Goal: Task Accomplishment & Management: Complete application form

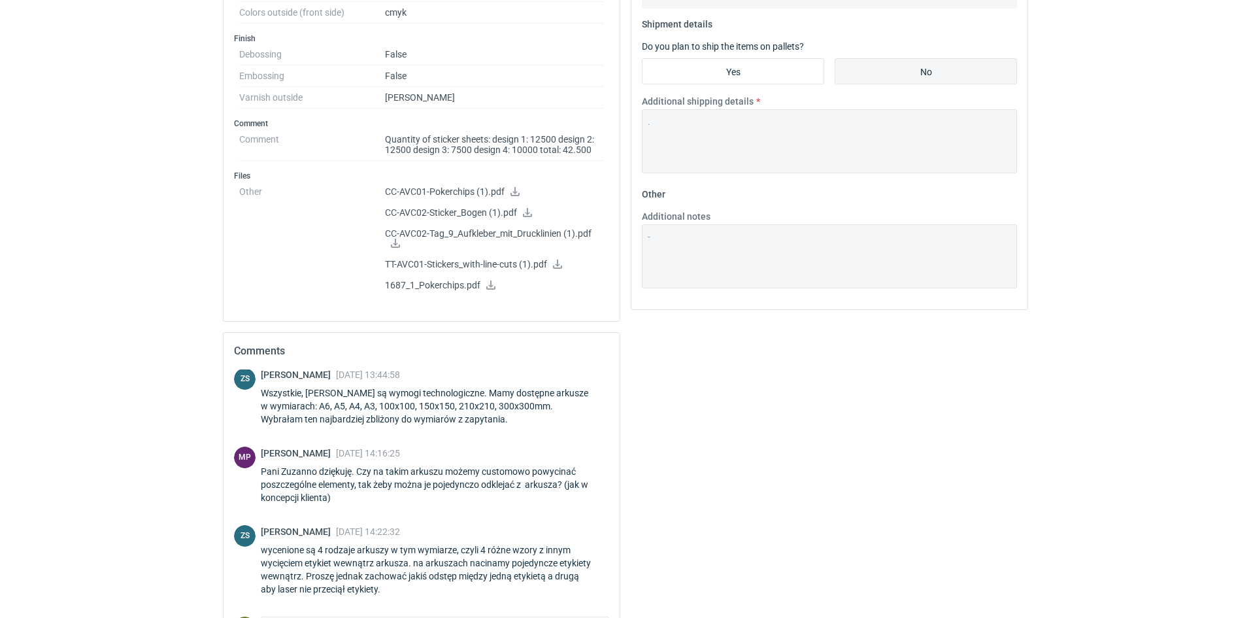
scroll to position [392, 0]
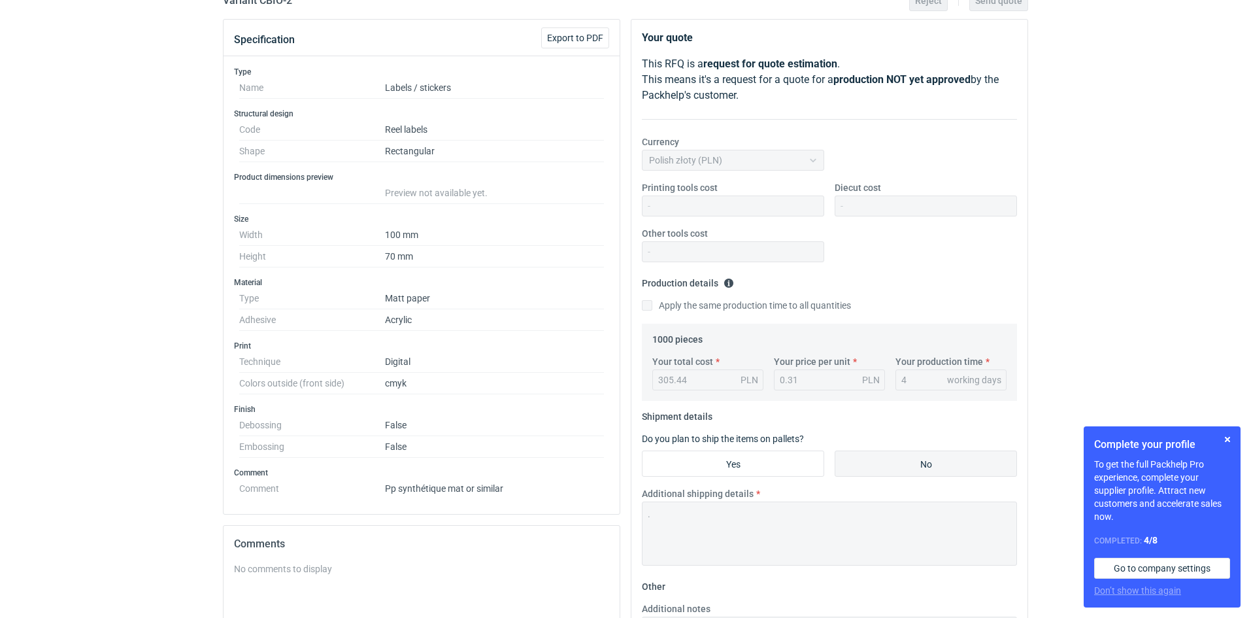
scroll to position [352, 0]
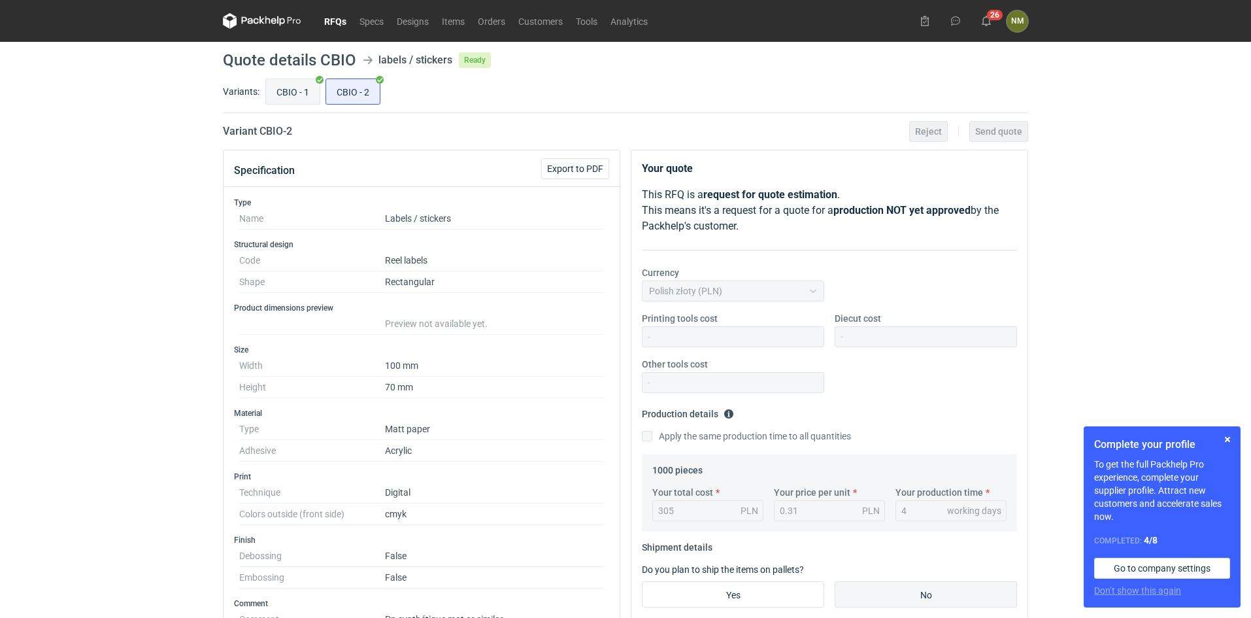
click at [296, 93] on input "CBIO - 1" at bounding box center [293, 91] width 54 height 25
radio input "true"
click at [333, 25] on link "RFQs" at bounding box center [335, 21] width 35 height 16
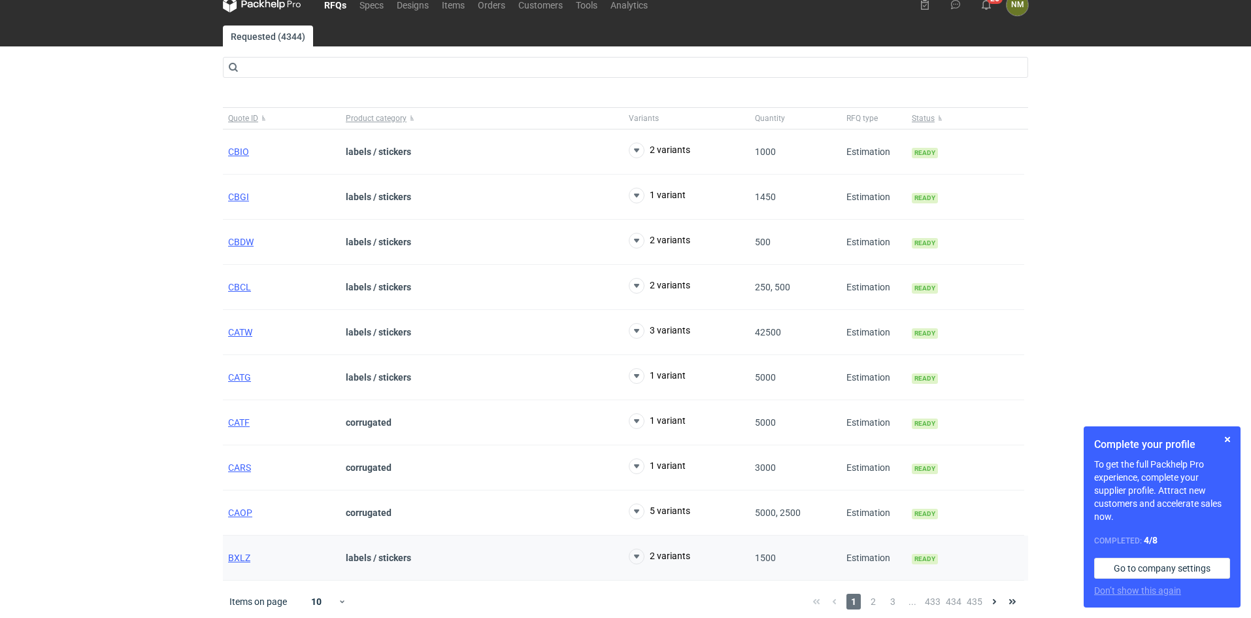
scroll to position [21, 0]
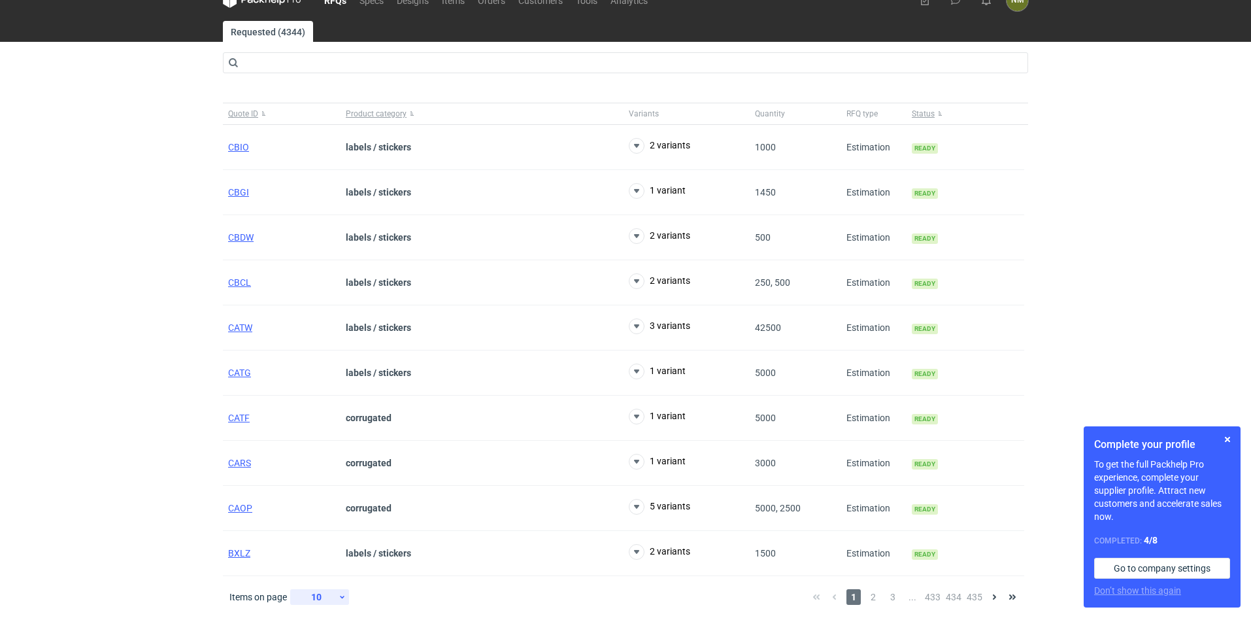
click at [340, 596] on icon at bounding box center [342, 597] width 8 height 10
click at [871, 599] on span "2" at bounding box center [873, 597] width 14 height 16
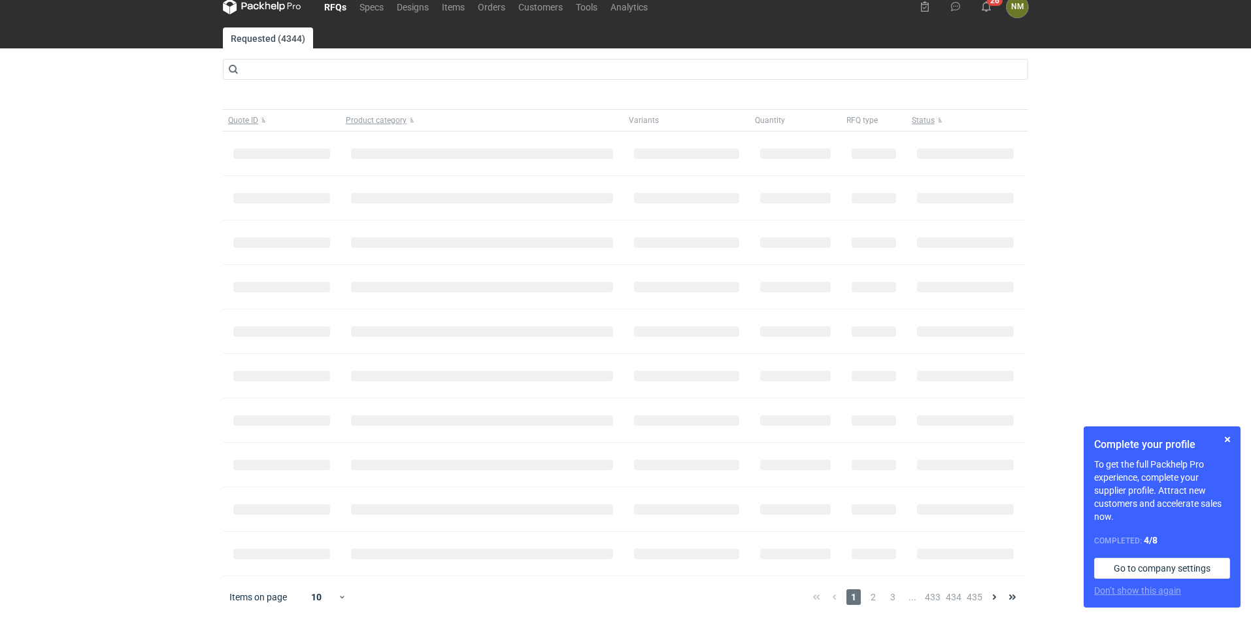
scroll to position [21, 0]
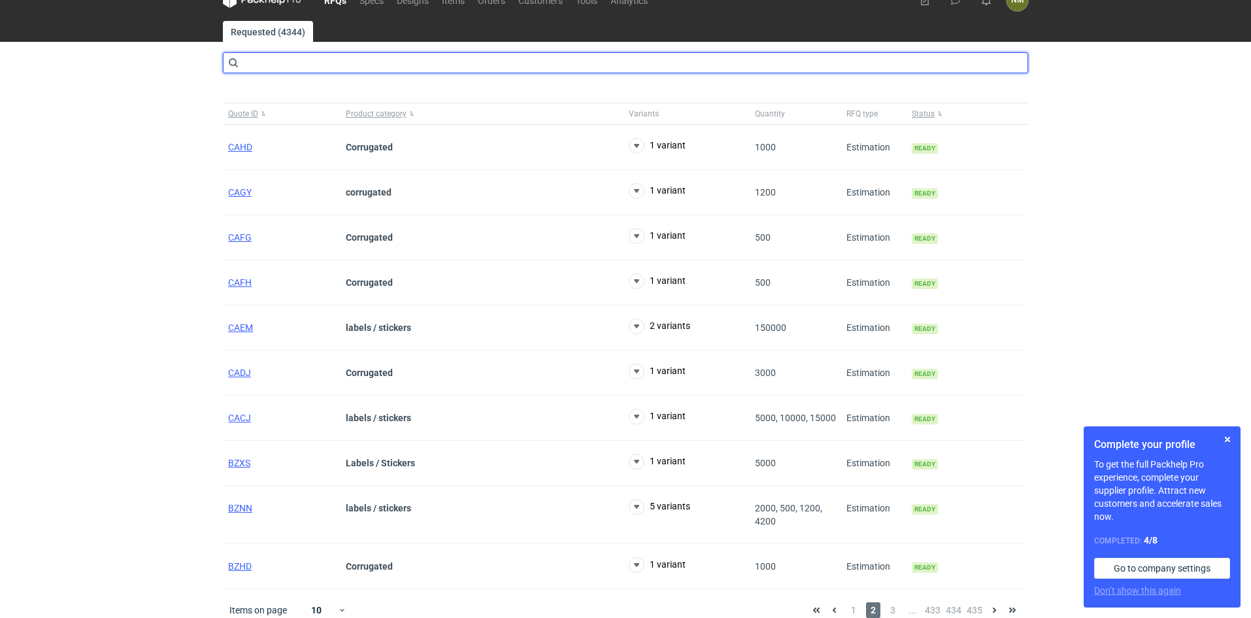
click at [318, 56] on input "text" at bounding box center [625, 62] width 805 height 21
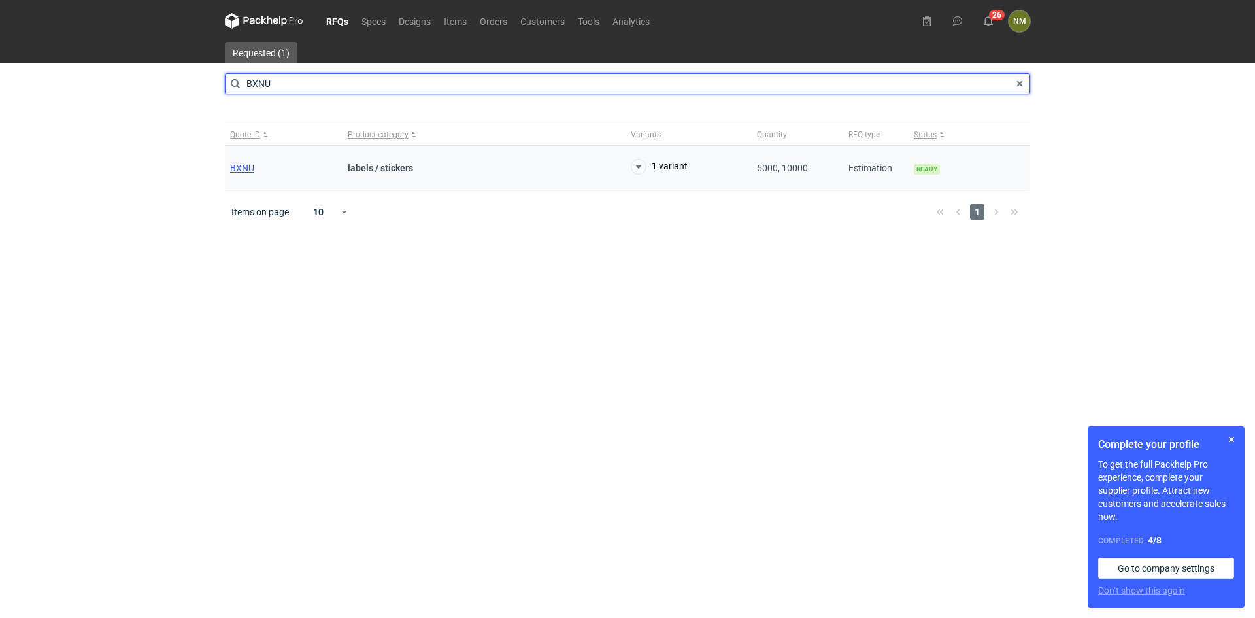
type input "BXNU"
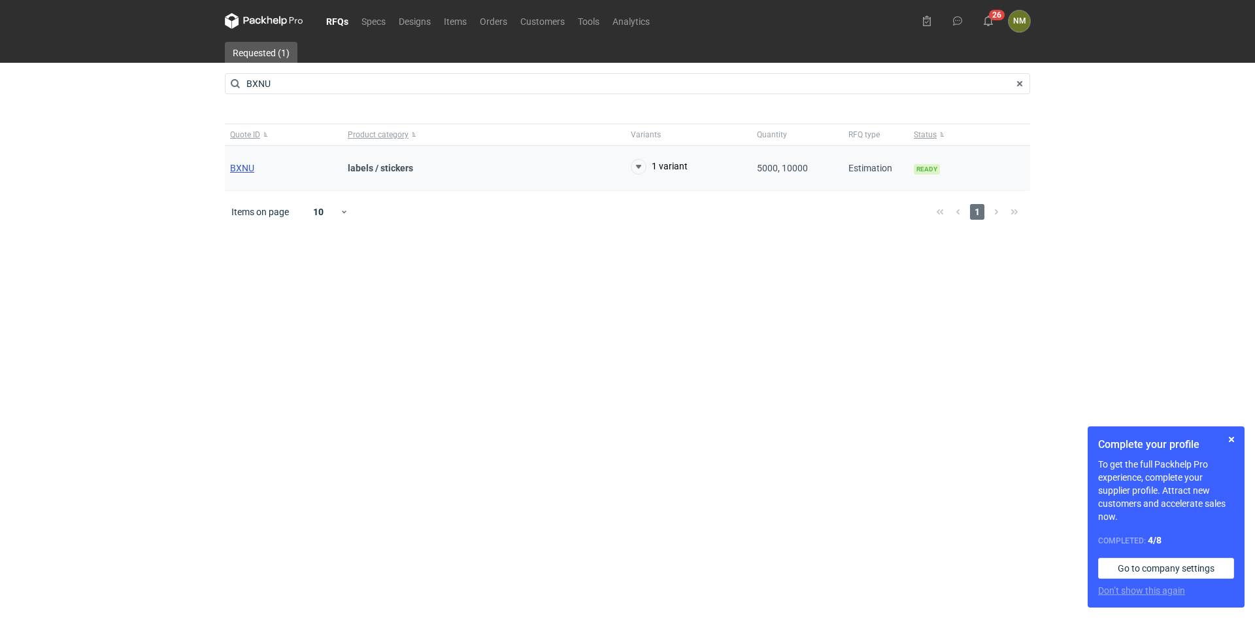
click at [253, 165] on span "BXNU" at bounding box center [242, 168] width 24 height 10
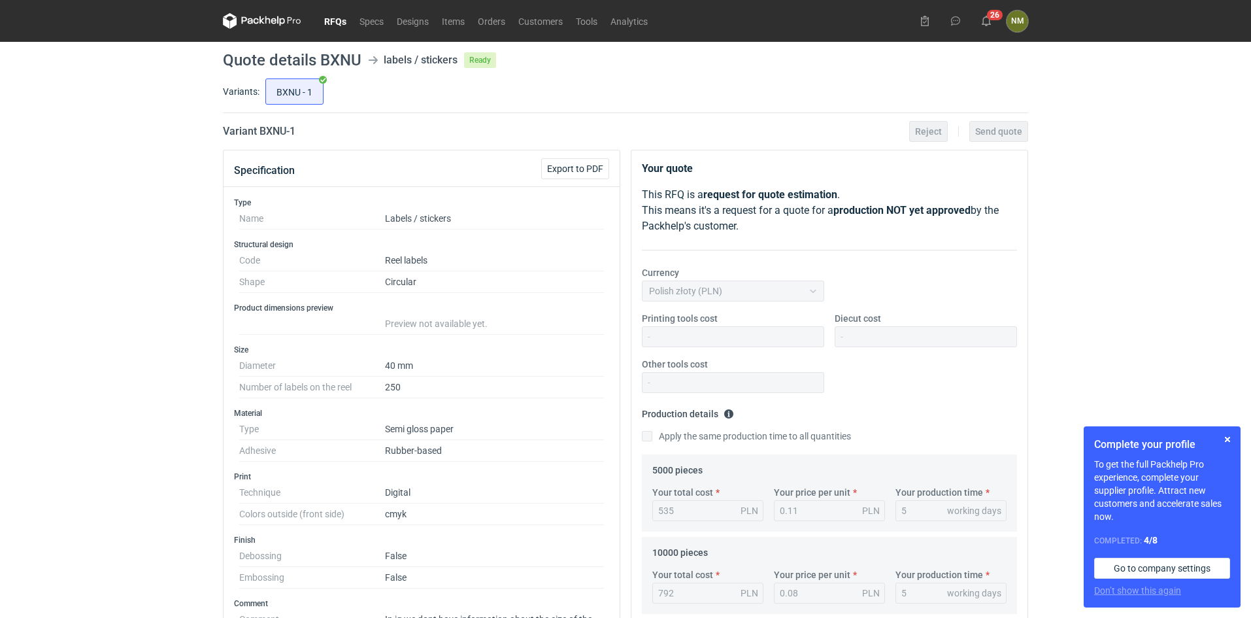
click at [337, 29] on link "RFQs" at bounding box center [335, 21] width 35 height 16
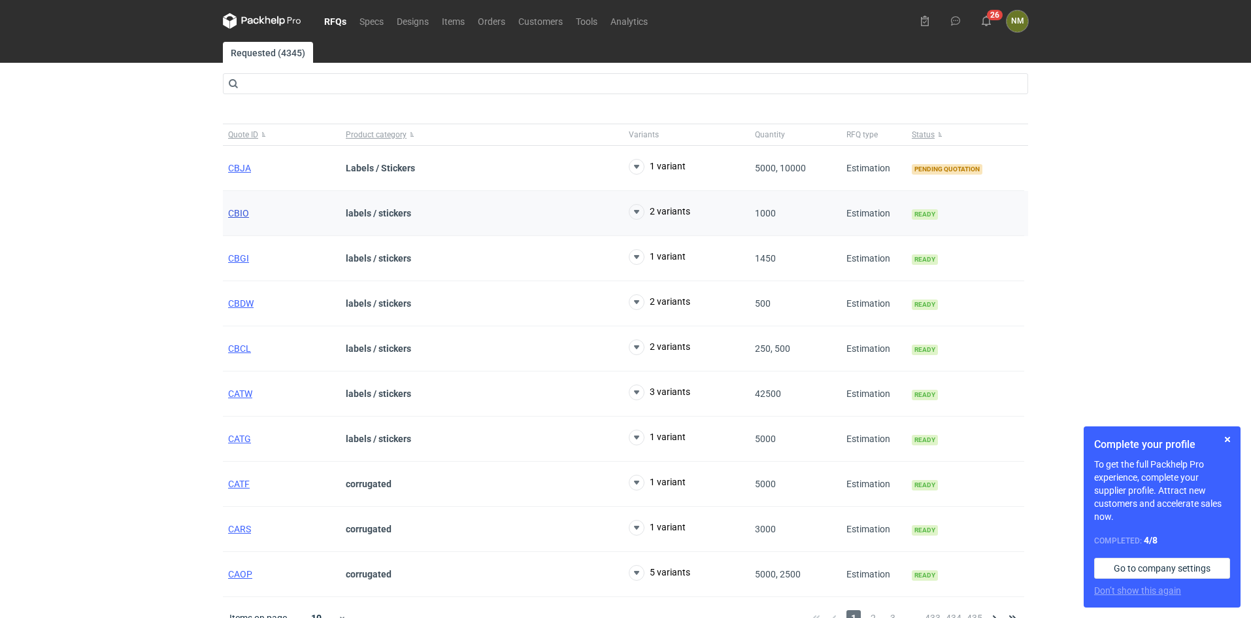
click at [237, 216] on span "CBIO" at bounding box center [238, 213] width 21 height 10
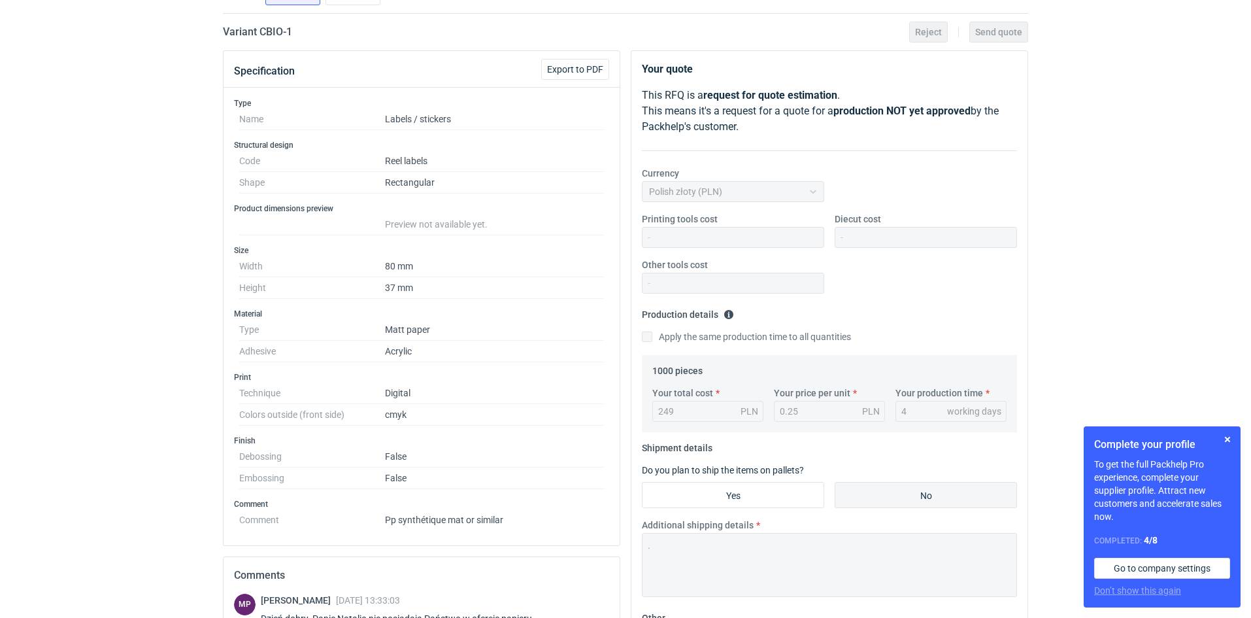
scroll to position [262, 0]
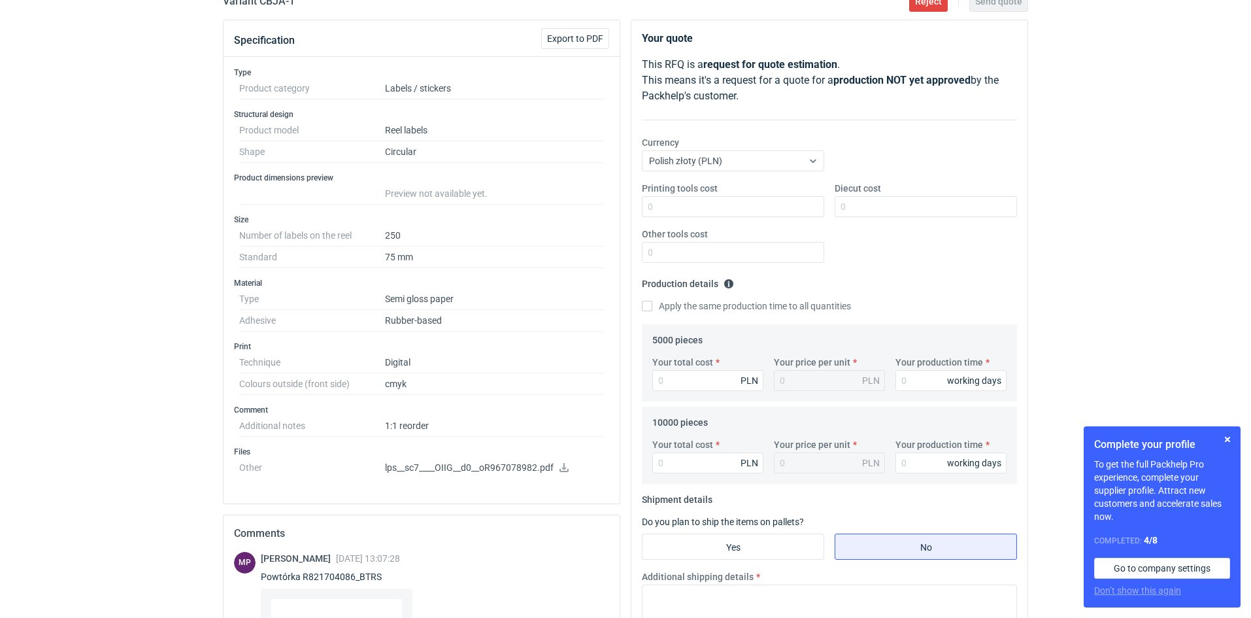
scroll to position [71, 0]
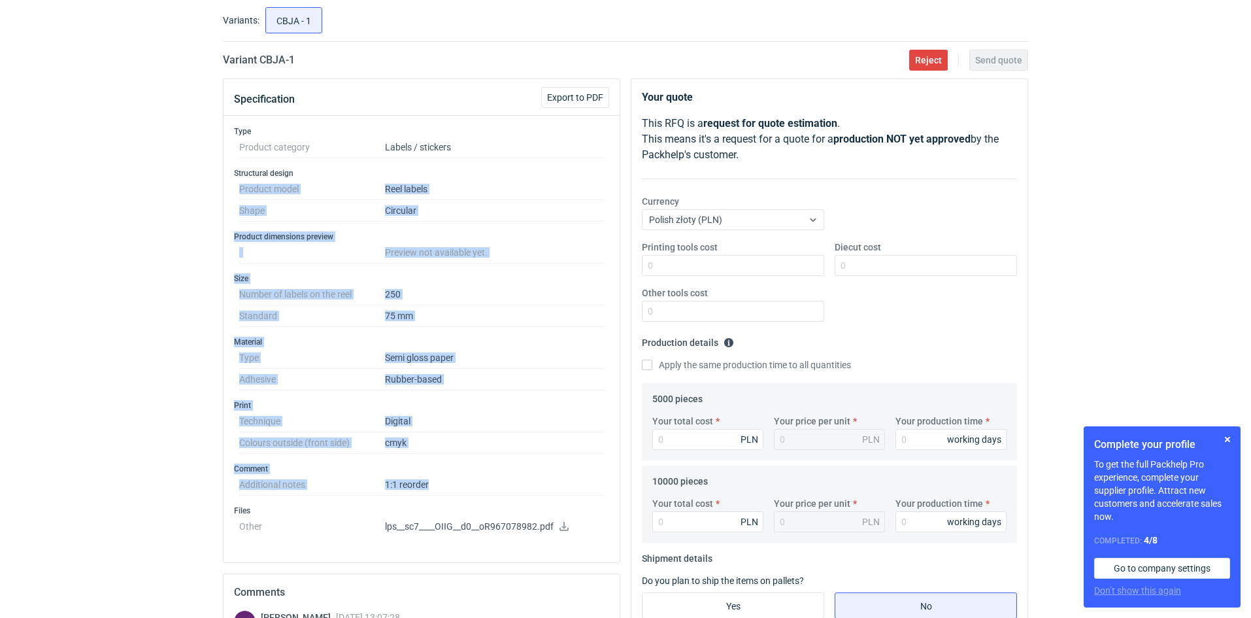
drag, startPoint x: 477, startPoint y: 484, endPoint x: 391, endPoint y: 171, distance: 324.8
click at [391, 171] on div "Type Product category Labels / stickers Structural design Product model Reel la…" at bounding box center [422, 339] width 396 height 447
copy div "Product model Reel labels Shape Circular Product dimensions preview Preview not…"
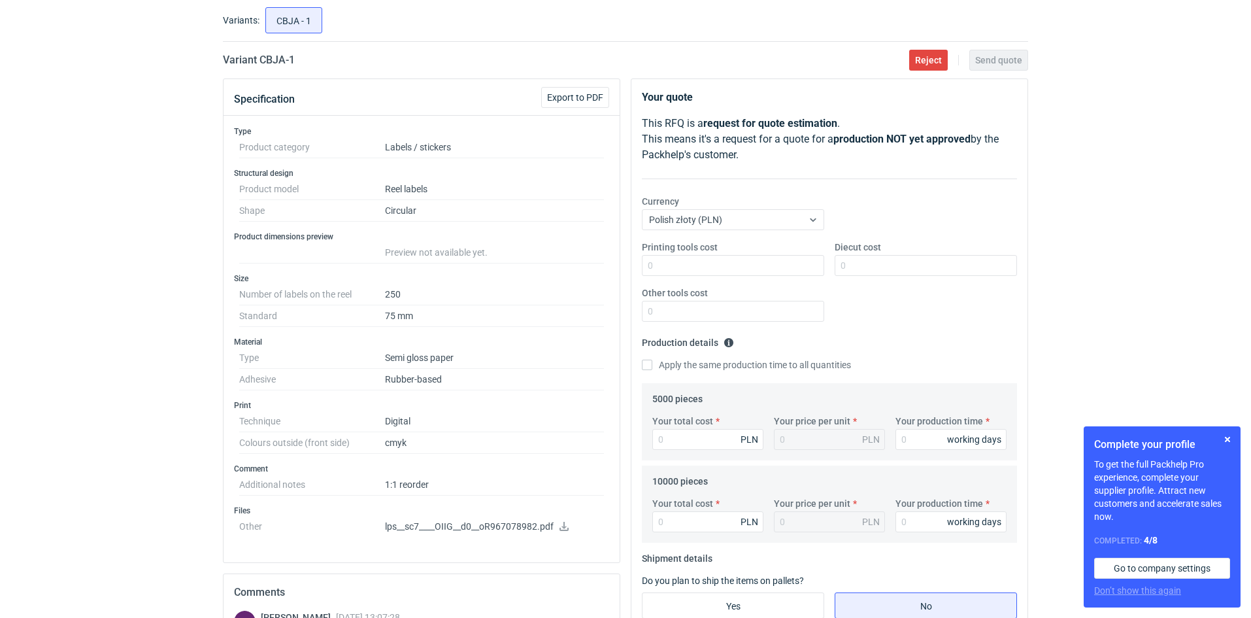
click at [1139, 102] on div "RFQs Specs Designs Items Orders Customers Tools Analytics 27 NM Natalia Mrozek …" at bounding box center [625, 238] width 1251 height 618
click at [1229, 437] on button "button" at bounding box center [1228, 439] width 16 height 16
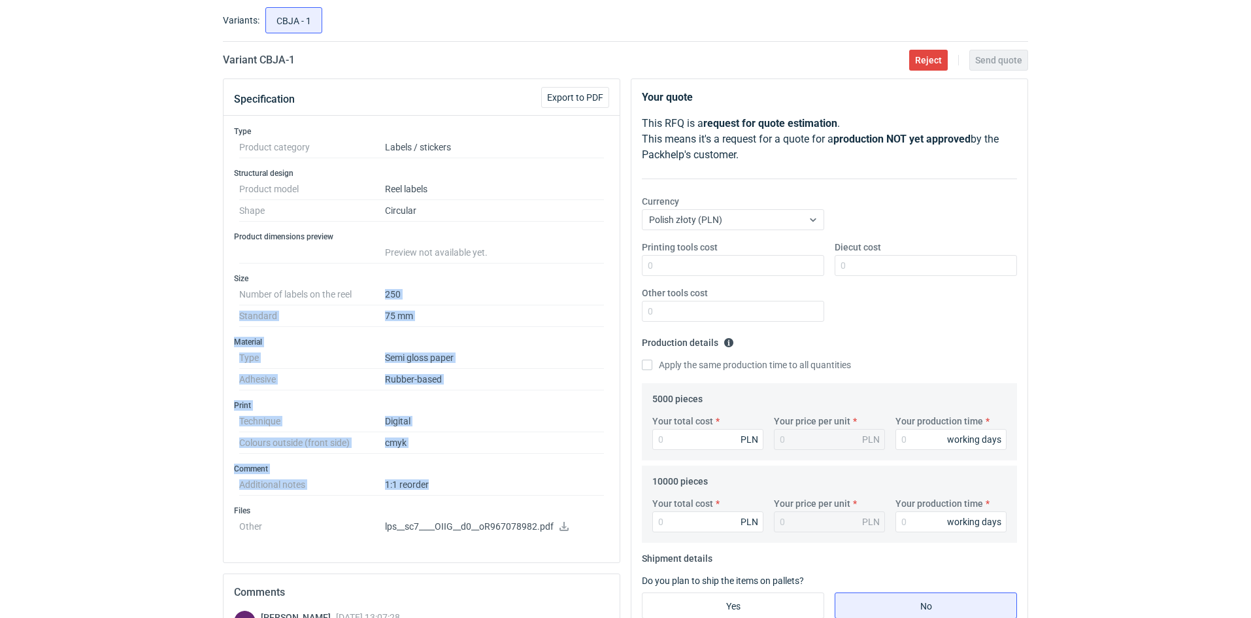
drag, startPoint x: 385, startPoint y: 291, endPoint x: 535, endPoint y: 479, distance: 240.6
click at [535, 479] on div "Type Product category Labels / stickers Structural design Product model Reel la…" at bounding box center [422, 339] width 396 height 447
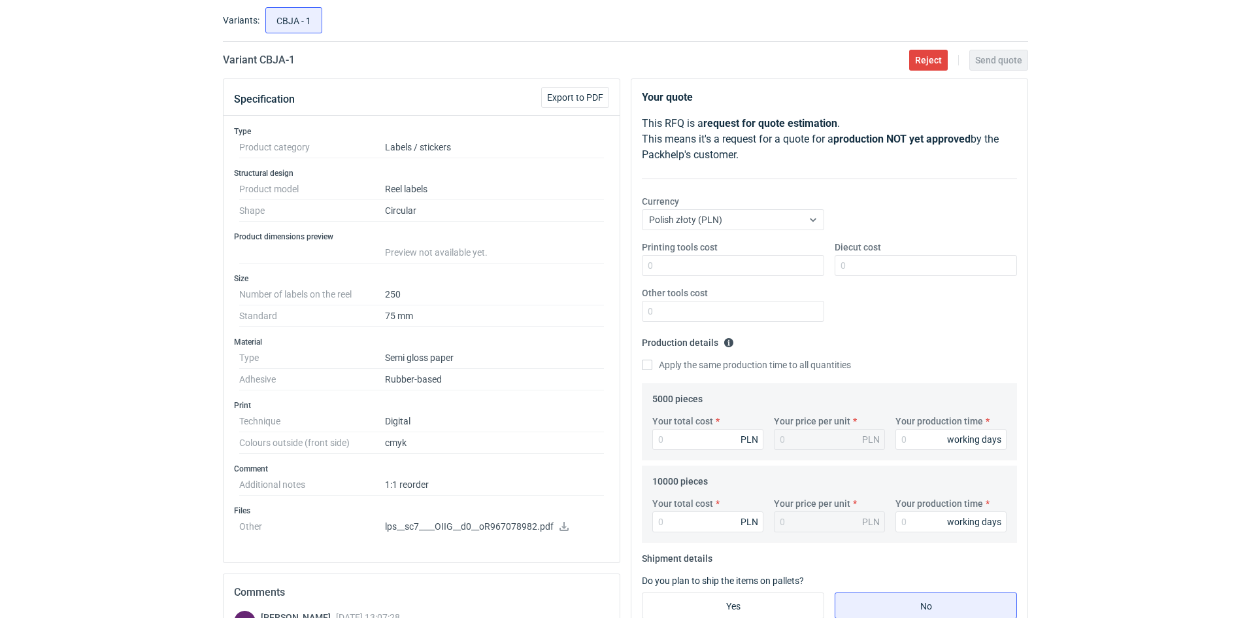
click at [124, 526] on div "RFQs Specs Designs Items Orders Customers Tools Analytics 27 NM Natalia Mrozek …" at bounding box center [625, 238] width 1251 height 618
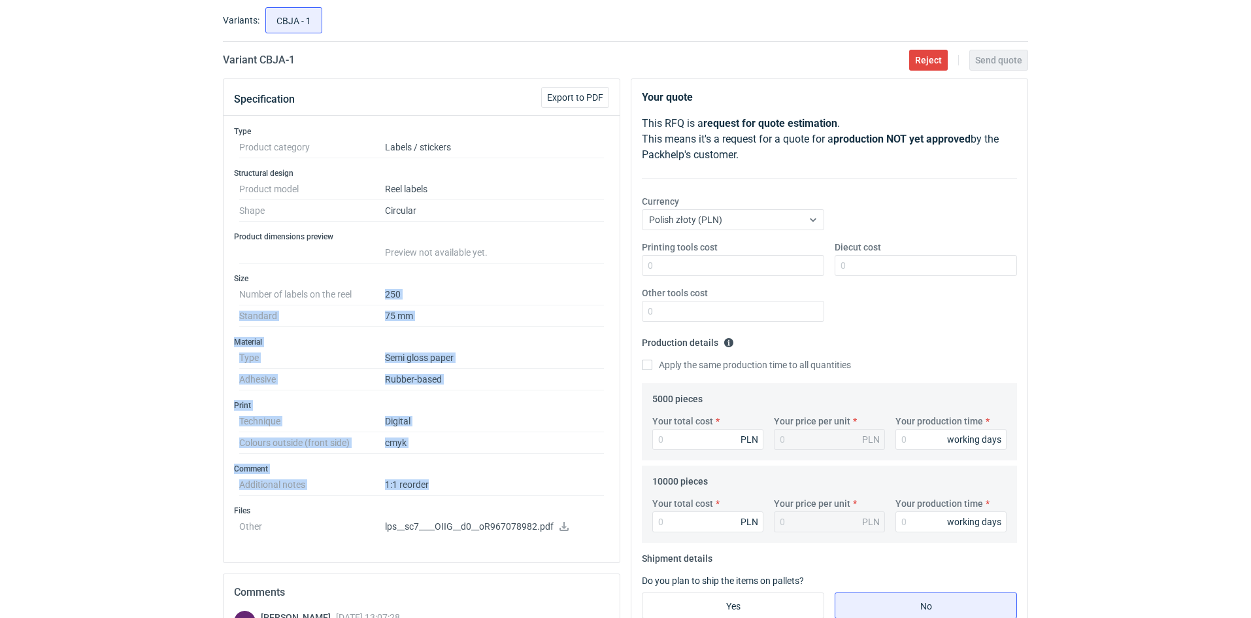
drag, startPoint x: 440, startPoint y: 481, endPoint x: 384, endPoint y: 303, distance: 187.1
click at [384, 303] on div "Type Product category Labels / stickers Structural design Product model Reel la…" at bounding box center [422, 339] width 396 height 447
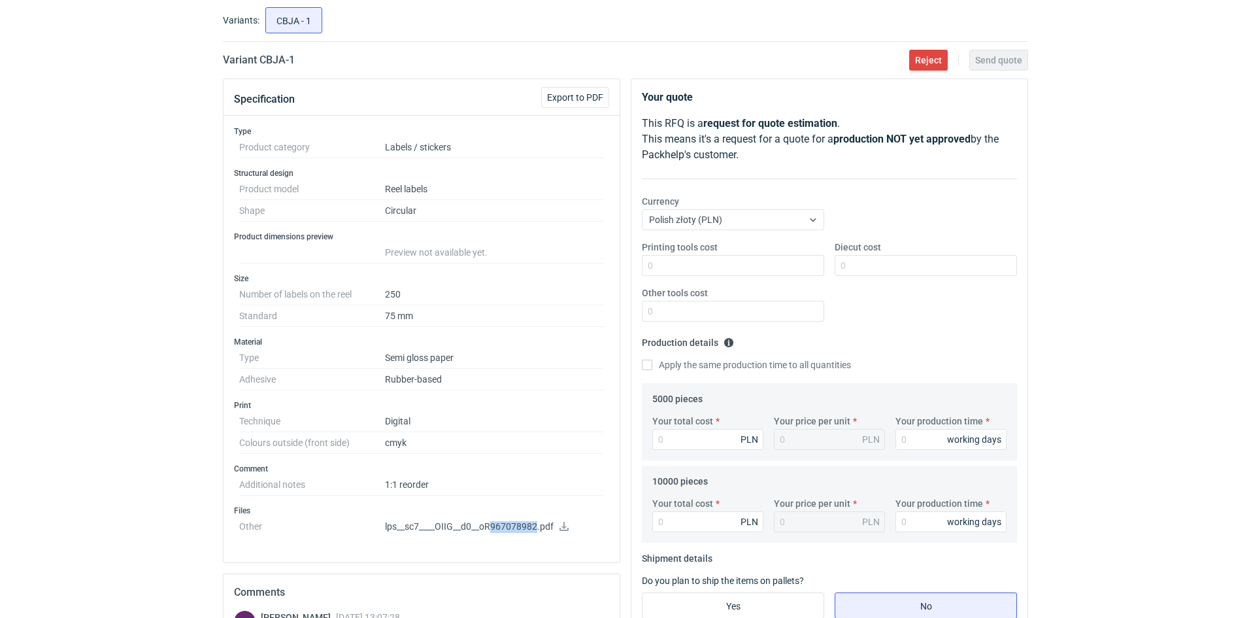
drag, startPoint x: 492, startPoint y: 529, endPoint x: 538, endPoint y: 527, distance: 45.8
click at [538, 527] on p "lps__sc7____OIIG__d0__oR967078982.pdf" at bounding box center [494, 527] width 219 height 12
copy p "967078982"
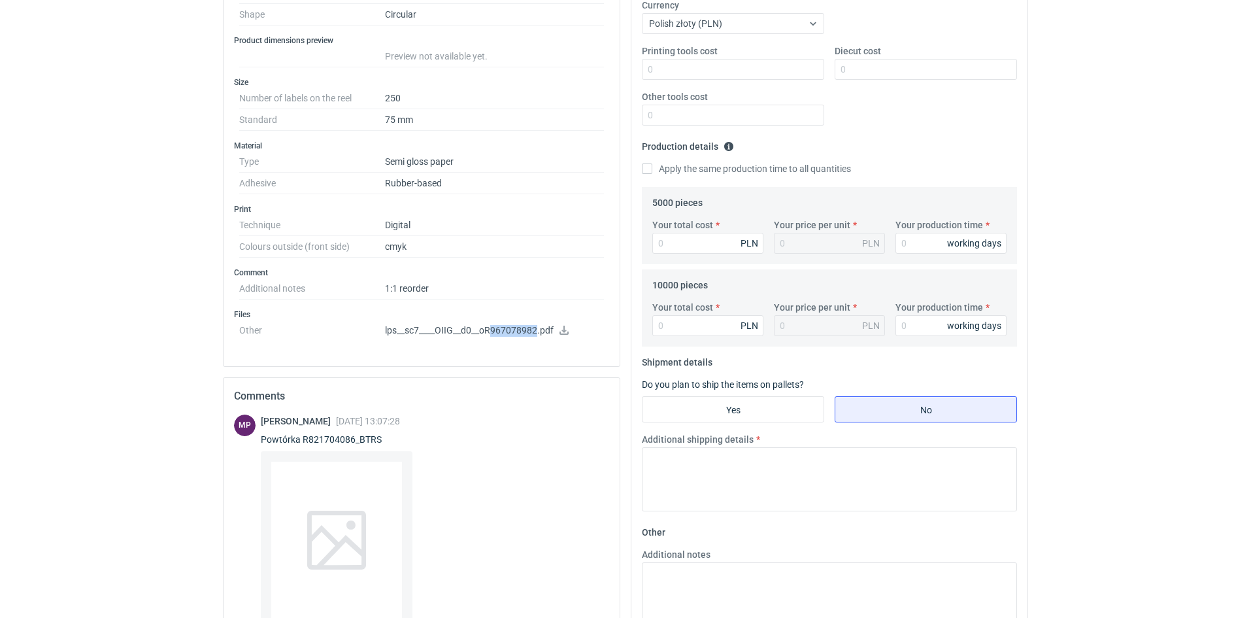
scroll to position [333, 0]
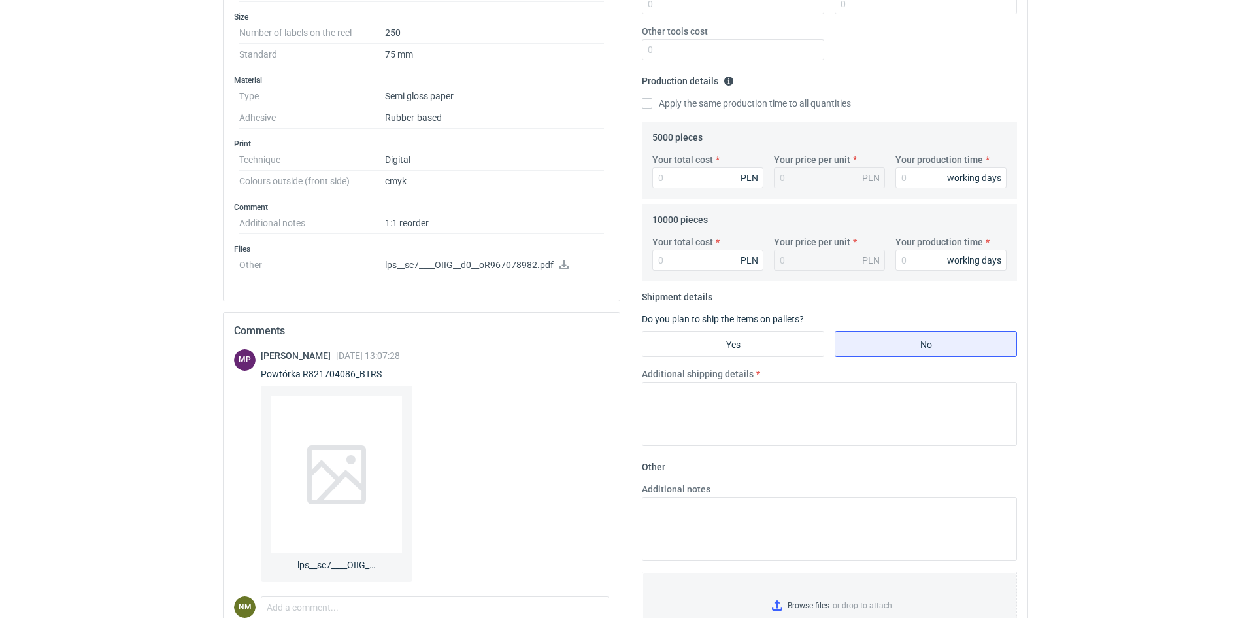
drag, startPoint x: 388, startPoint y: 379, endPoint x: 301, endPoint y: 377, distance: 87.0
click at [302, 380] on div "Michał Palasek 08 Sep 2025 13:07:28 Powtórka R821704086_BTRS lps__sc7____OIIG__…" at bounding box center [337, 468] width 152 height 238
drag, startPoint x: 301, startPoint y: 373, endPoint x: 384, endPoint y: 370, distance: 83.1
click at [384, 370] on div "Powtórka R821704086_BTRS" at bounding box center [337, 373] width 152 height 13
copy div "R821704086_BTRS"
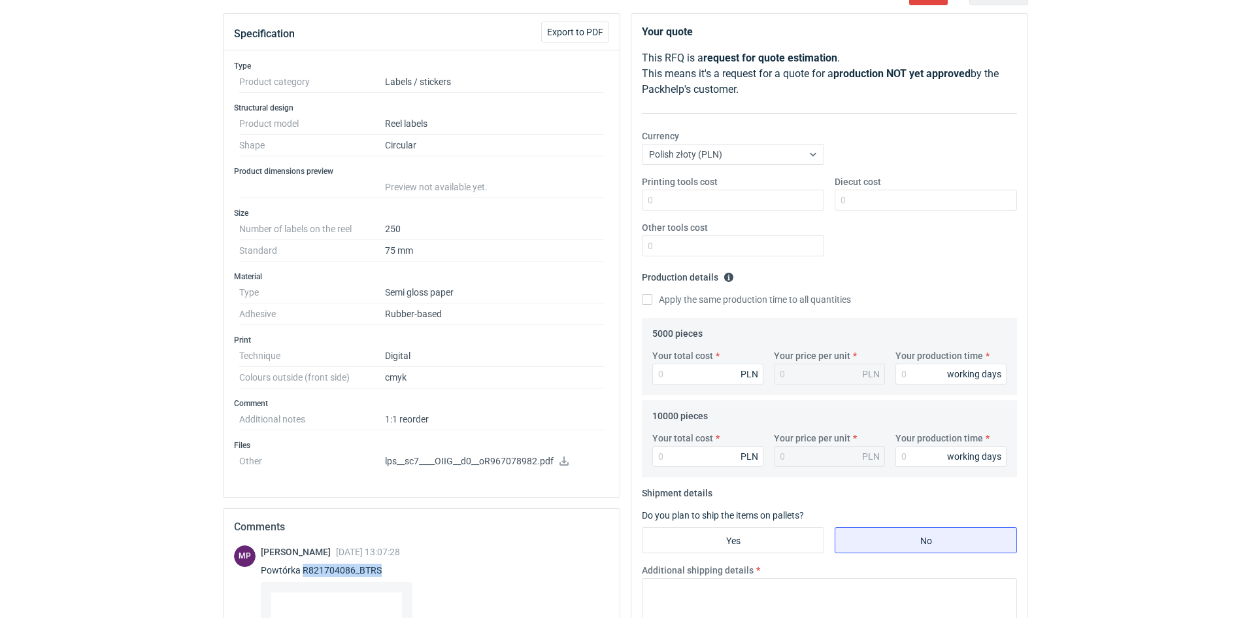
scroll to position [71, 0]
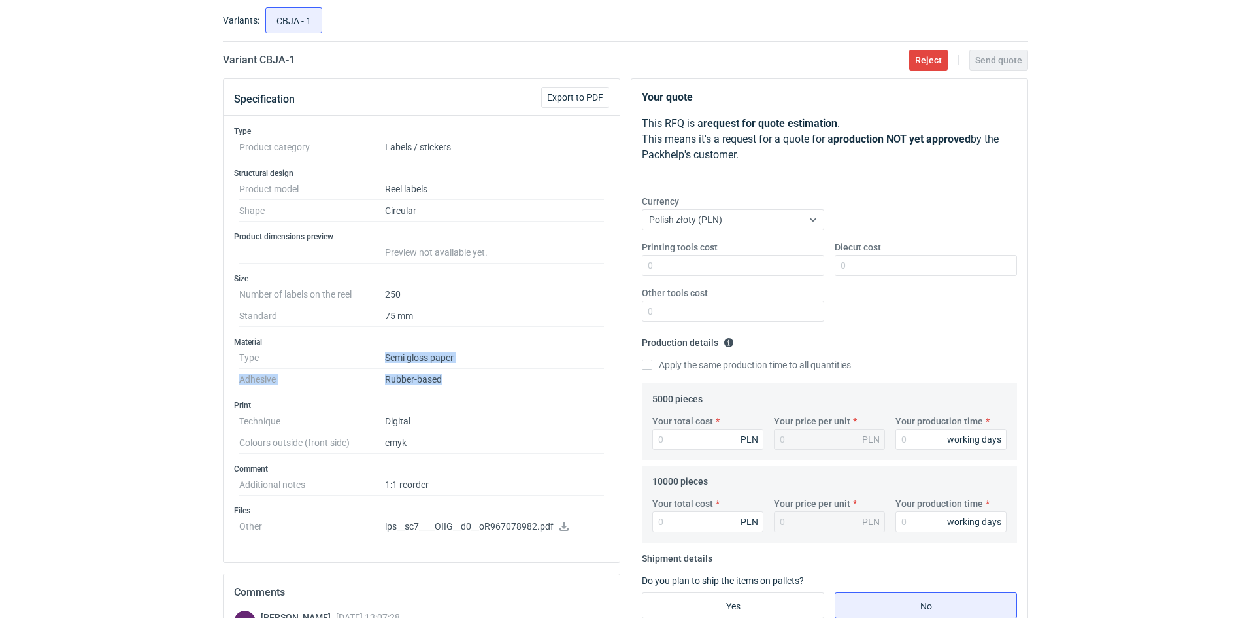
drag, startPoint x: 467, startPoint y: 388, endPoint x: 371, endPoint y: 360, distance: 99.3
click at [371, 360] on dl "Type Semi gloss paper Adhesive Rubber-based" at bounding box center [421, 368] width 365 height 43
click at [621, 304] on div "Specification Export to PDF Type Product category Labels / stickers Structural …" at bounding box center [422, 511] width 408 height 866
click at [691, 439] on input "Your total cost" at bounding box center [707, 439] width 111 height 21
paste input "1348.29"
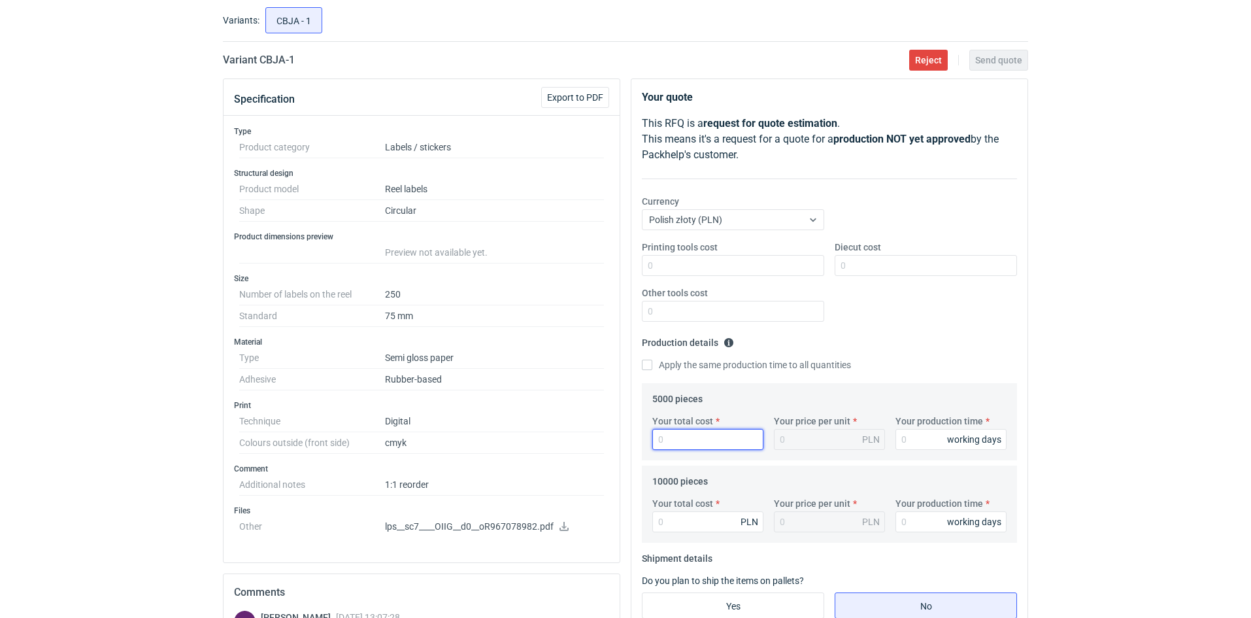
type input "1348.29"
type input "0.27"
type input "1348.29"
click at [919, 441] on input "Your production time" at bounding box center [951, 439] width 111 height 21
type input "3"
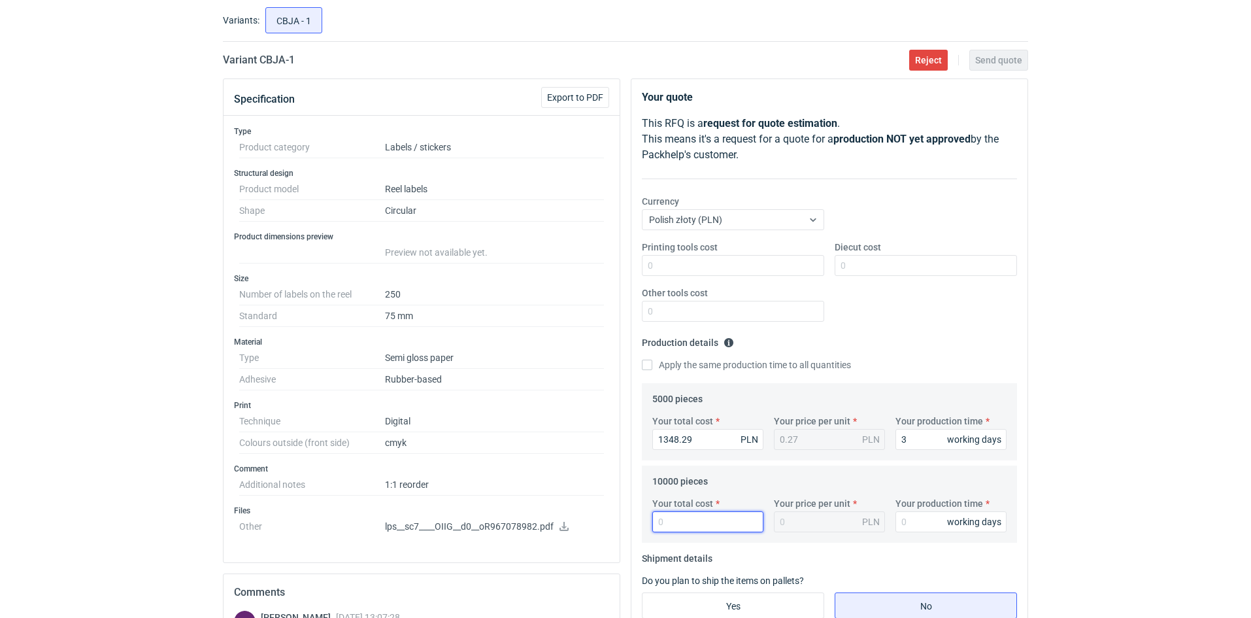
click at [676, 523] on input "Your total cost" at bounding box center [707, 521] width 111 height 21
paste input "2466.64"
type input "2466.64"
type input "0.25"
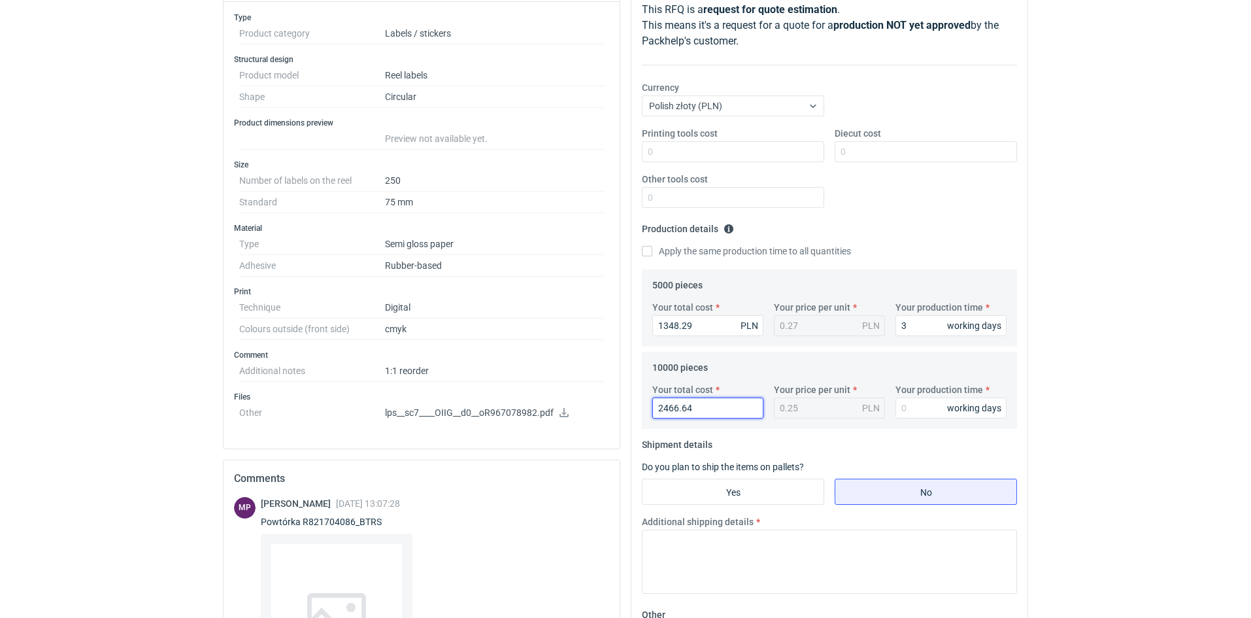
scroll to position [202, 0]
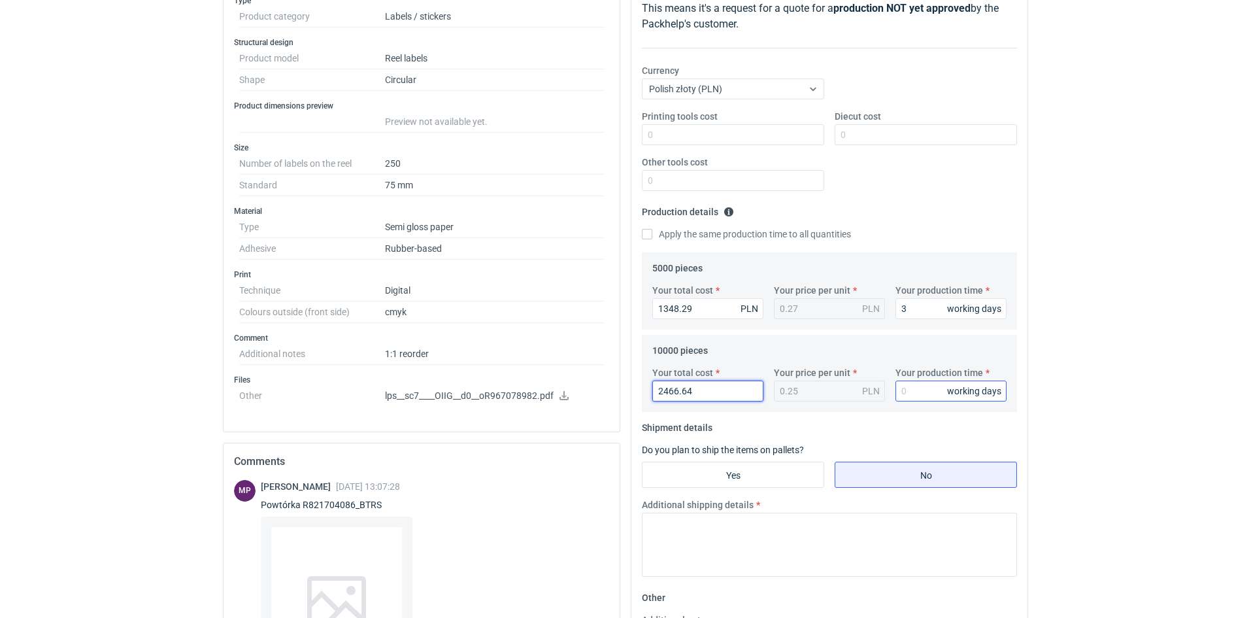
type input "2466.64"
click at [925, 392] on input "Your production time" at bounding box center [951, 390] width 111 height 21
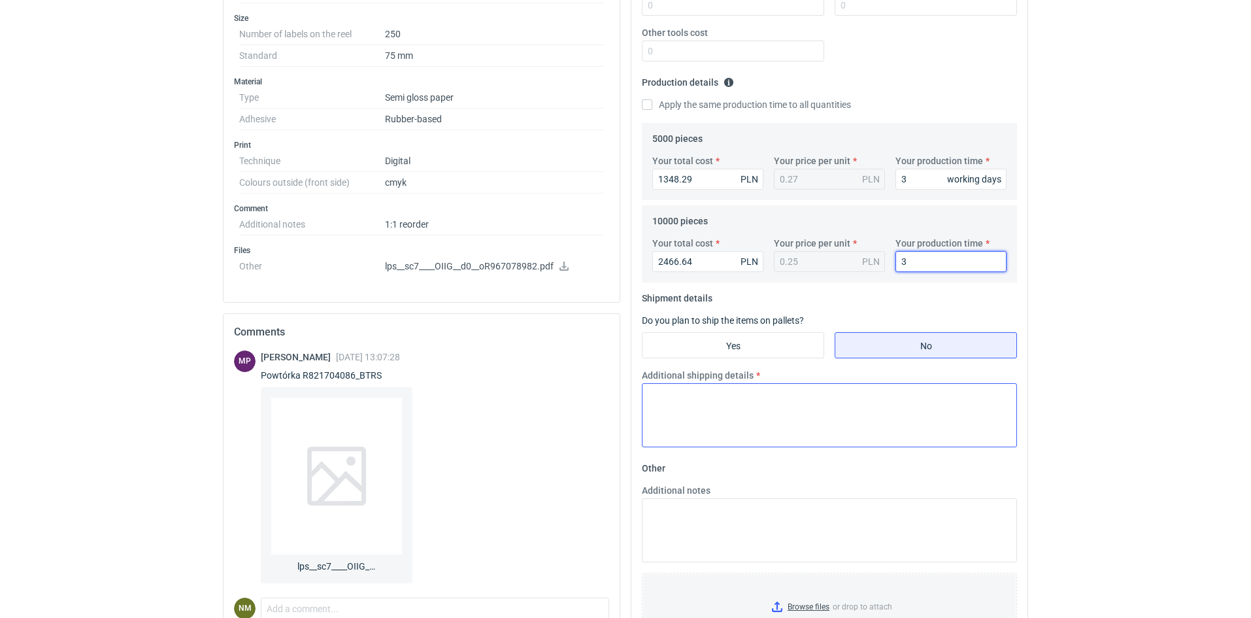
scroll to position [333, 0]
type input "3"
click at [681, 398] on textarea "Additional shipping details" at bounding box center [829, 414] width 375 height 64
type textarea "."
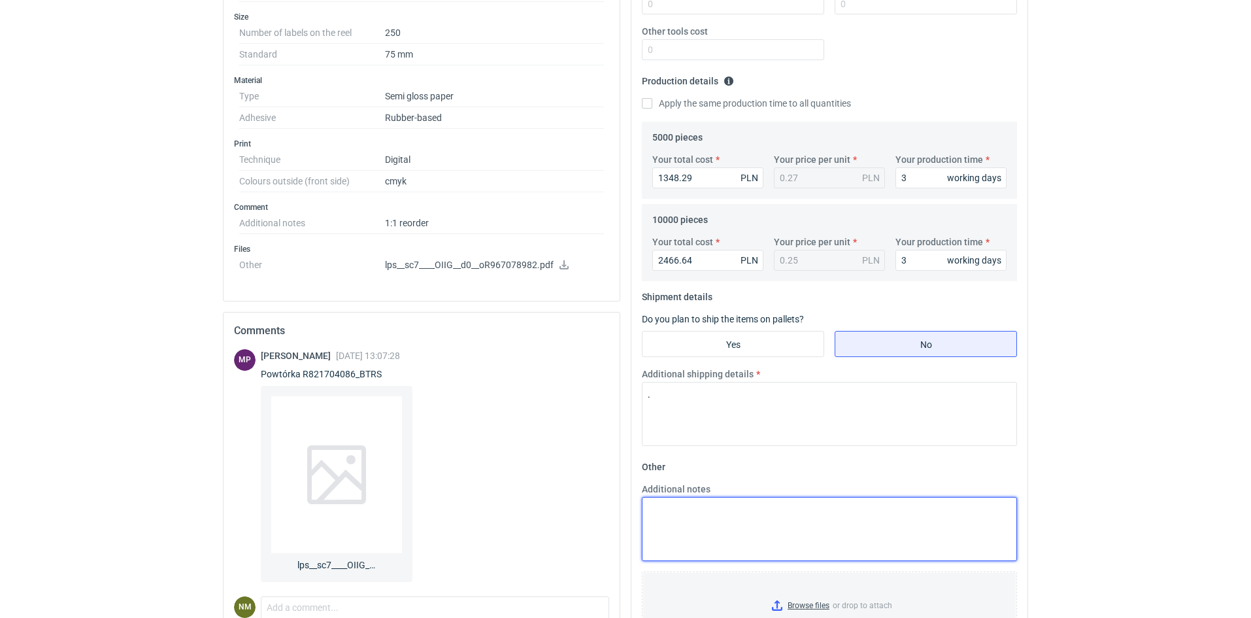
click at [666, 515] on textarea "Additional notes" at bounding box center [829, 529] width 375 height 64
paste textarea "wycena dotyczy: Papier półpołysk, klej standard - 80x37 mm - lakier mat - 1000 …"
click at [747, 522] on textarea "wycena dotyczy: Papier półpołysk, klej standard - 80x37 mm - lakier mat - 1000 …" at bounding box center [829, 529] width 375 height 64
click at [772, 518] on textarea "wycena dotyczy: Papier półpołysk, klej mocny - 80x37 mm - lakier mat - 1000 szt" at bounding box center [829, 529] width 375 height 64
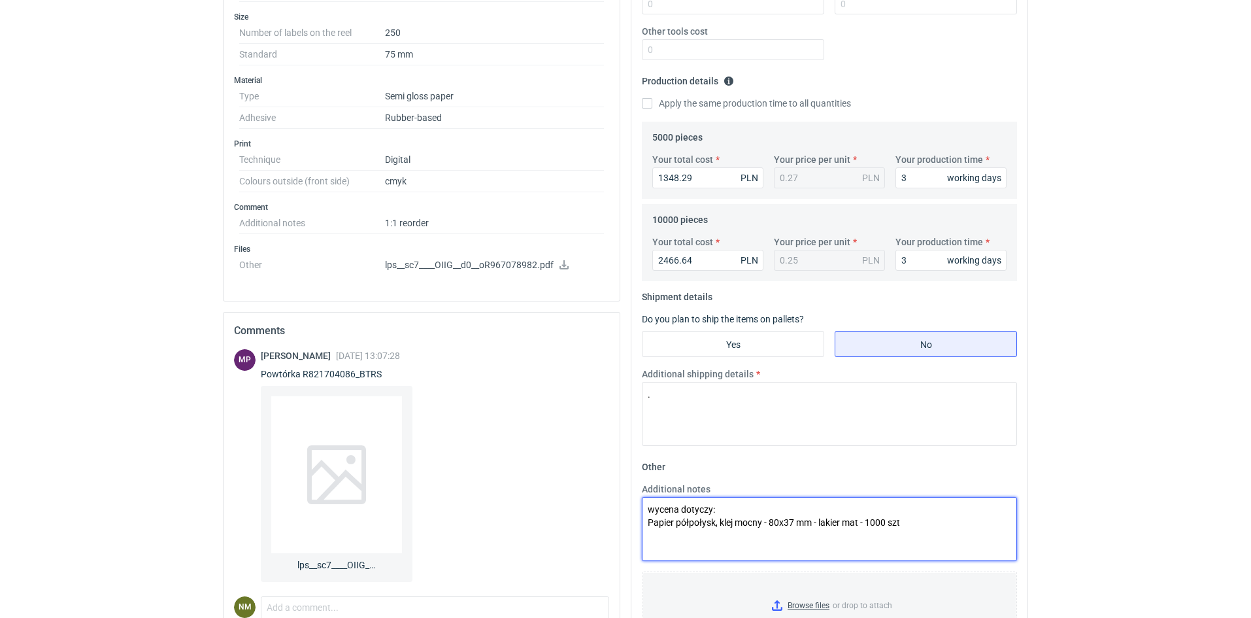
click at [772, 518] on textarea "wycena dotyczy: Papier półpołysk, klej mocny - 80x37 mm - lakier mat - 1000 szt" at bounding box center [829, 529] width 375 height 64
click at [777, 518] on textarea "wycena dotyczy: Papier półpołysk, klej mocny - 80x37 mm - lakier mat - 1000 szt" at bounding box center [829, 529] width 375 height 64
click at [792, 521] on textarea "wycena dotyczy: Papier półpołysk, klej mocny - 250x37 mm - lakier mat - 1000 szt" at bounding box center [829, 529] width 375 height 64
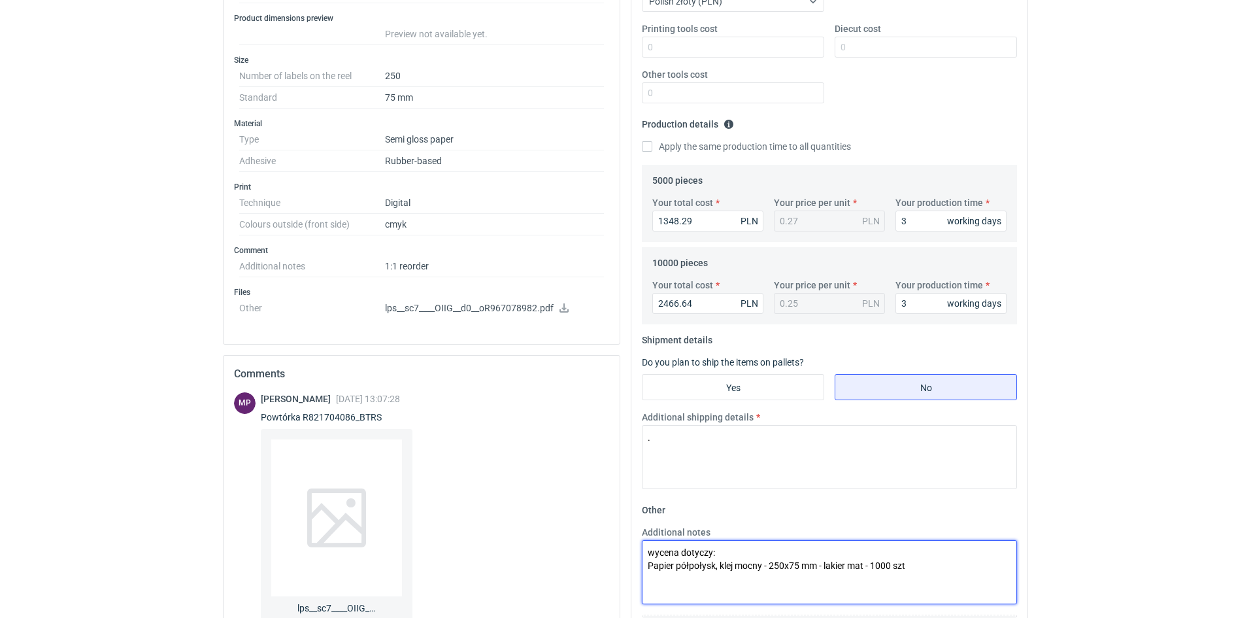
scroll to position [267, 0]
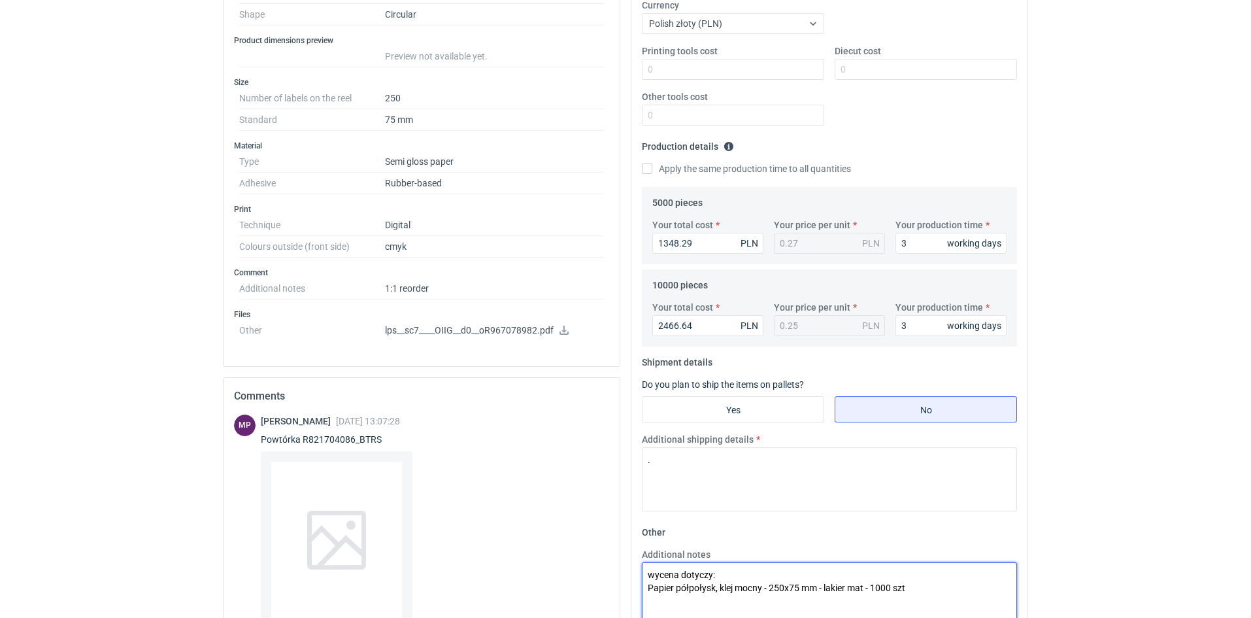
drag, startPoint x: 823, startPoint y: 521, endPoint x: 860, endPoint y: 594, distance: 81.6
click at [860, 594] on textarea "wycena dotyczy: Papier półpołysk, klej mocny - 250x75 mm - lakier mat - 1000 szt" at bounding box center [829, 594] width 375 height 64
click at [864, 590] on textarea "wycena dotyczy: Papier półpołysk, klej mocny - 250x75 mm - lakier mat - 1000 szt" at bounding box center [829, 594] width 375 height 64
click at [870, 585] on textarea "wycena dotyczy: Papier półpołysk, klej mocny - 250x75 mm - lakier mat - 1000 szt" at bounding box center [829, 594] width 375 height 64
click at [830, 583] on textarea "wycena dotyczy: Papier półpołysk, klej mocny - 250x75 mm - 1000 szt" at bounding box center [829, 594] width 375 height 64
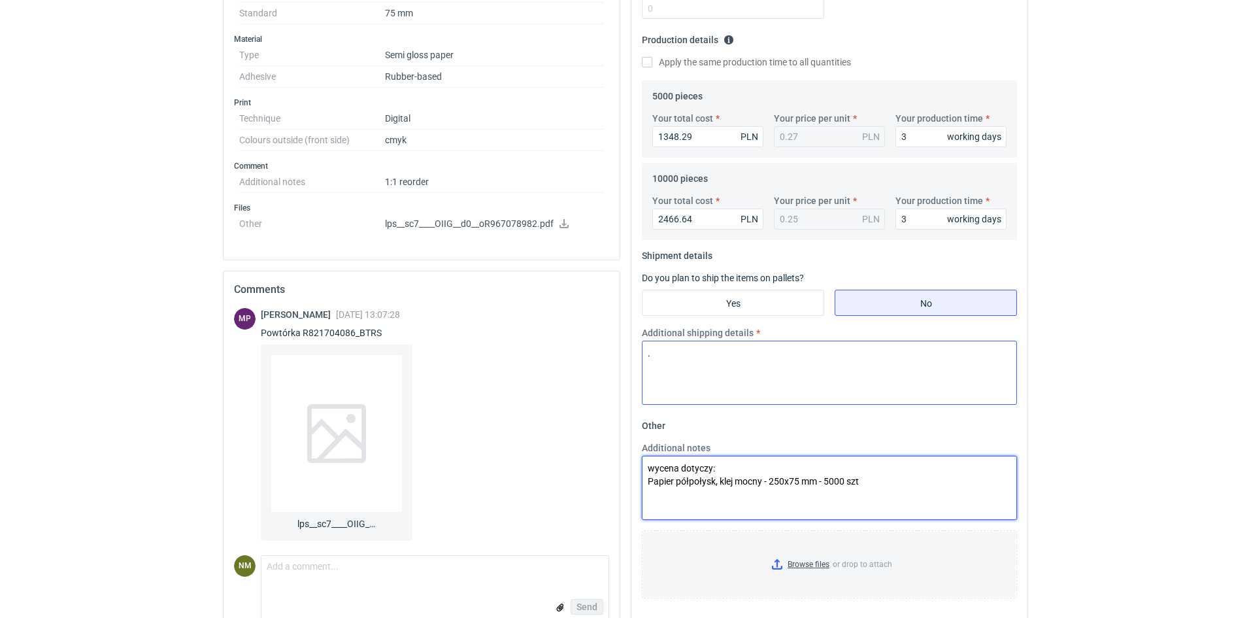
scroll to position [398, 0]
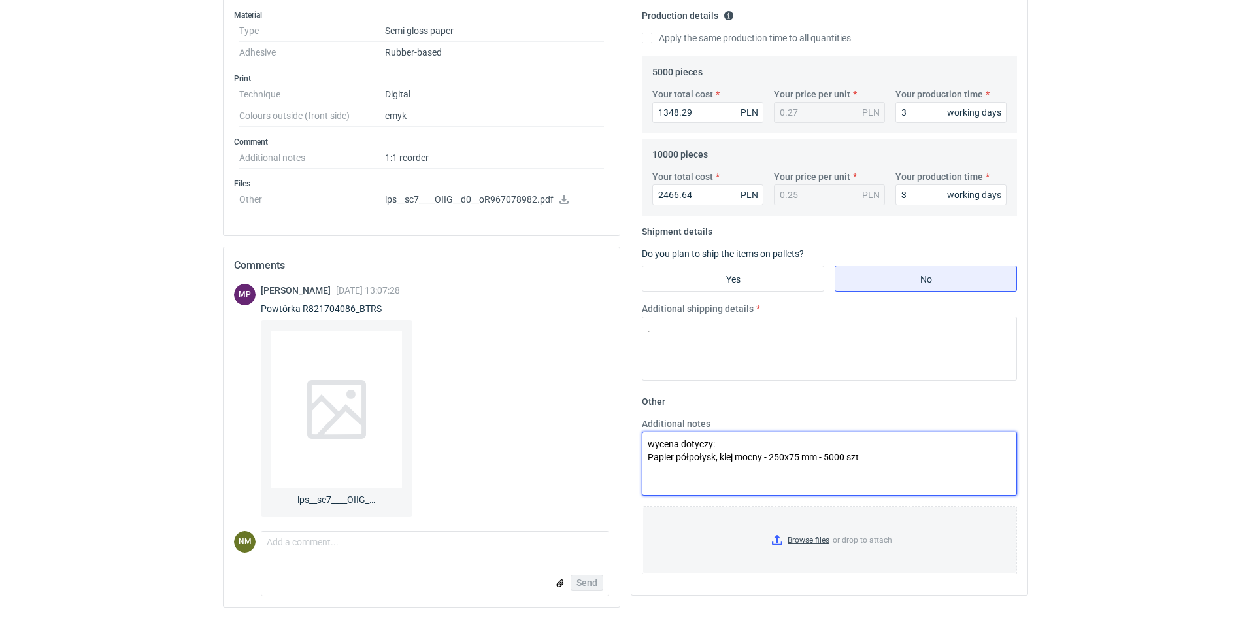
click at [688, 450] on textarea "wycena dotyczy: Papier półpołysk, klej mocny - 250x75 mm - 5000 szt" at bounding box center [829, 463] width 375 height 64
click at [698, 456] on textarea "wycena dotyczy: Papier półpołysk, klej mocny - 250x75 mm - 5000 szt" at bounding box center [829, 463] width 375 height 64
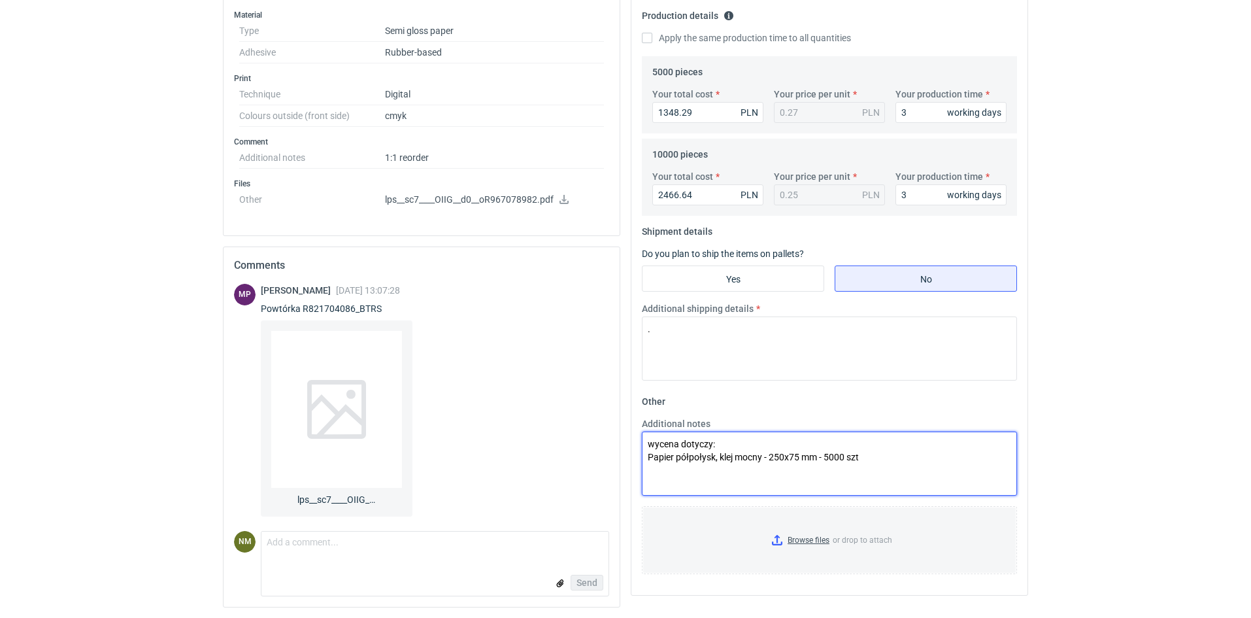
click at [738, 478] on textarea "wycena dotyczy: Papier półpołysk, klej mocny - 250x75 mm - 5000 szt" at bounding box center [829, 463] width 375 height 64
click at [745, 472] on textarea "wycena dotyczy: Papier półpołysk, klej mocny - 250x75 mm - 5000 szt" at bounding box center [829, 463] width 375 height 64
click at [853, 462] on textarea "wycena dotyczy: Papier półpołysk, klej mocny - 250x75 mm - 5000 szt" at bounding box center [829, 463] width 375 height 64
click at [874, 454] on textarea "wycena dotyczy: Papier półpołysk, klej mocny - 250x75 mm - 5000 szt" at bounding box center [829, 463] width 375 height 64
paste textarea "Papier półpołysk, klej mocny - 250x75 mm - 5000 szt"
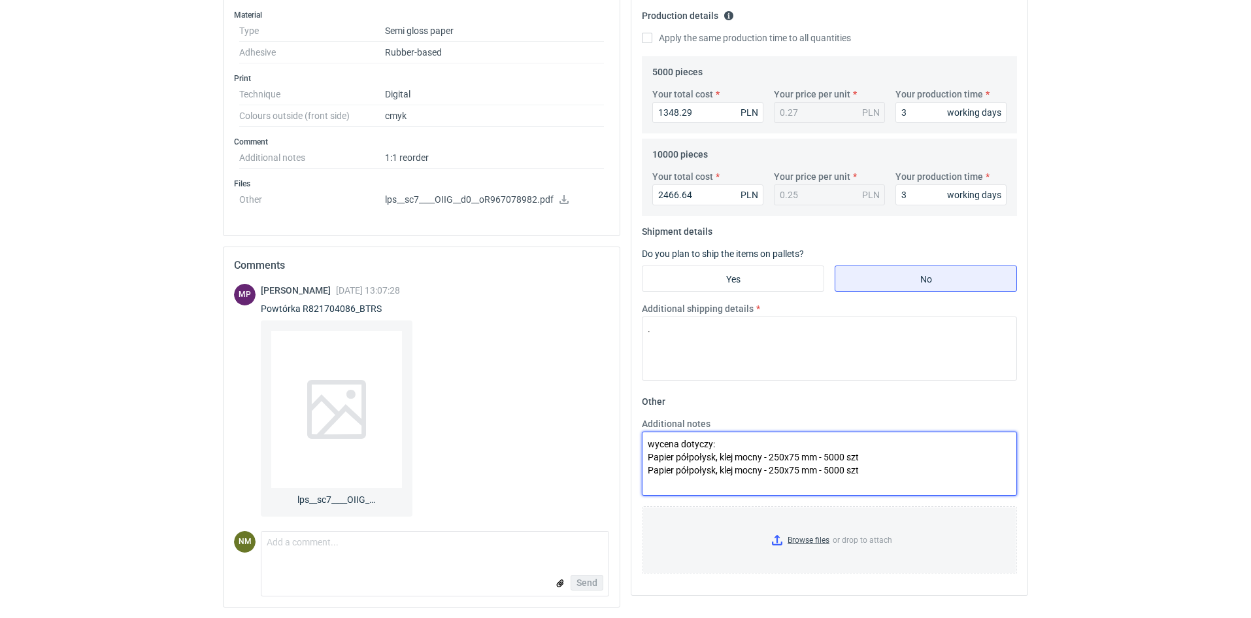
click at [830, 471] on textarea "wycena dotyczy: Papier półpołysk, klej mocny - 250x75 mm - 5000 szt Papier półp…" at bounding box center [829, 463] width 375 height 64
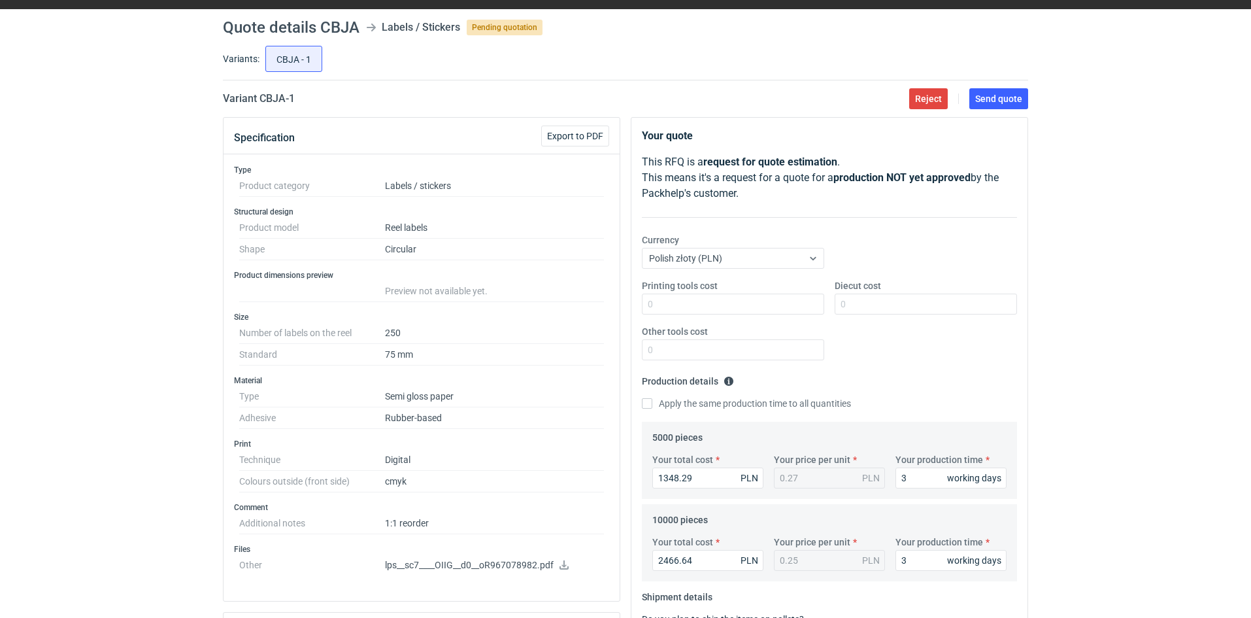
scroll to position [6, 0]
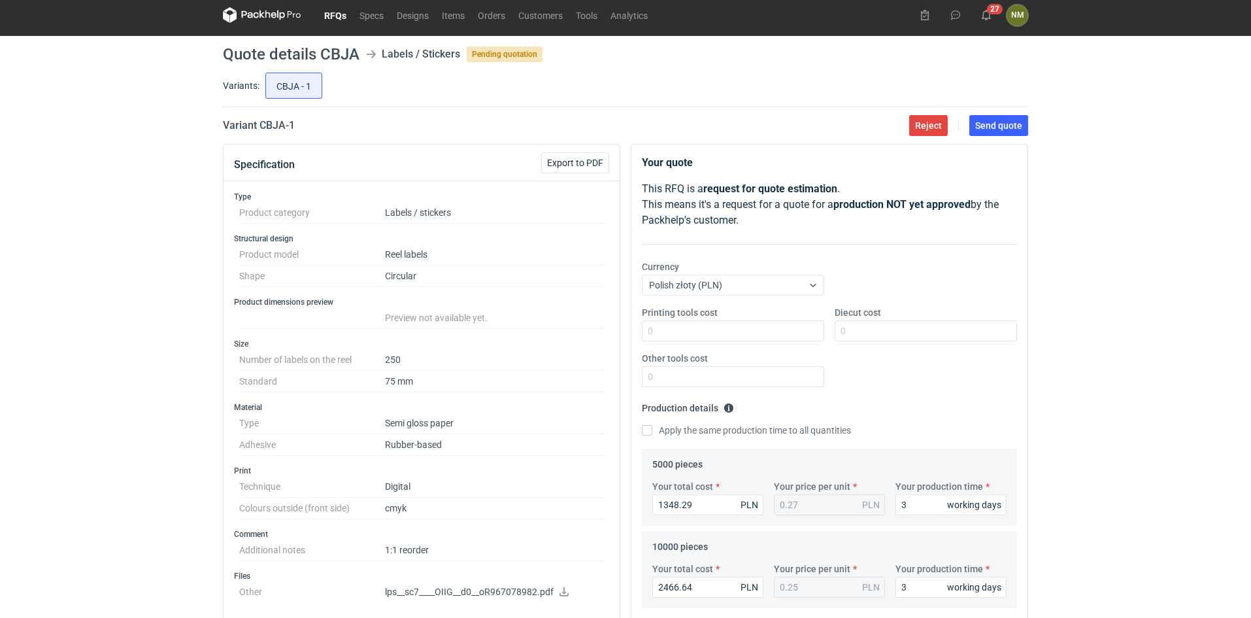
type textarea "wycena dotyczy: Papier półpołysk, klej mocny - 250x75 mm - 5000 szt Papier półp…"
click at [454, 251] on dd "Reel labels" at bounding box center [494, 255] width 219 height 22
click at [1009, 123] on span "Send quote" at bounding box center [998, 125] width 47 height 9
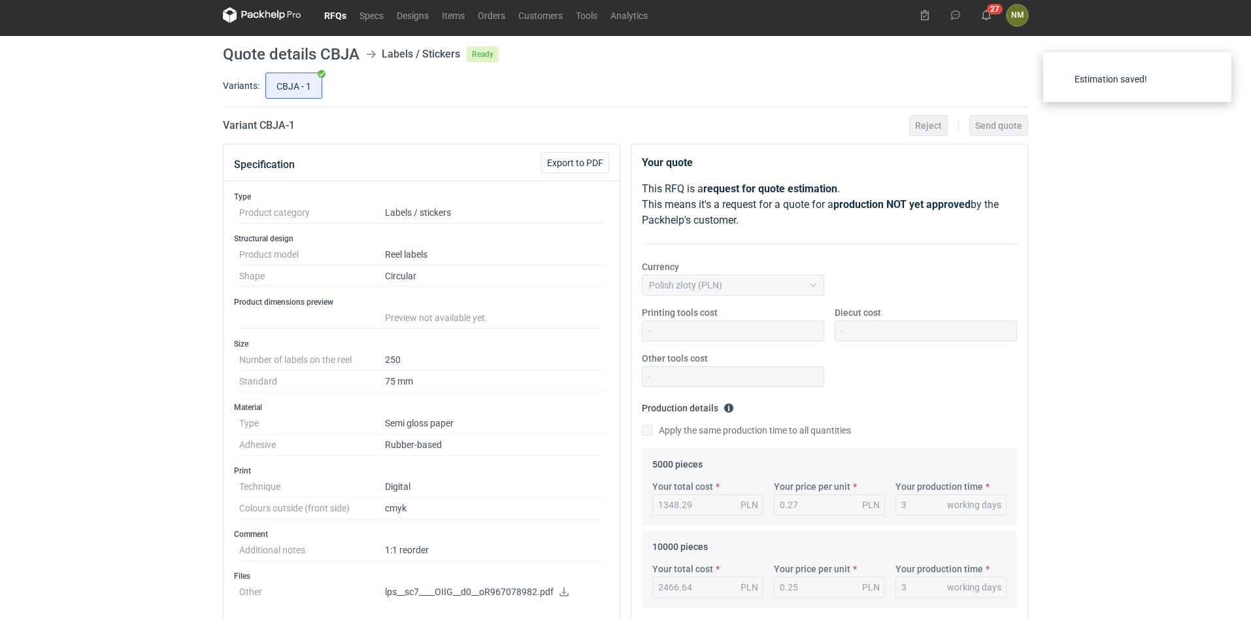
scroll to position [7, 0]
click at [335, 12] on link "RFQs" at bounding box center [335, 15] width 35 height 16
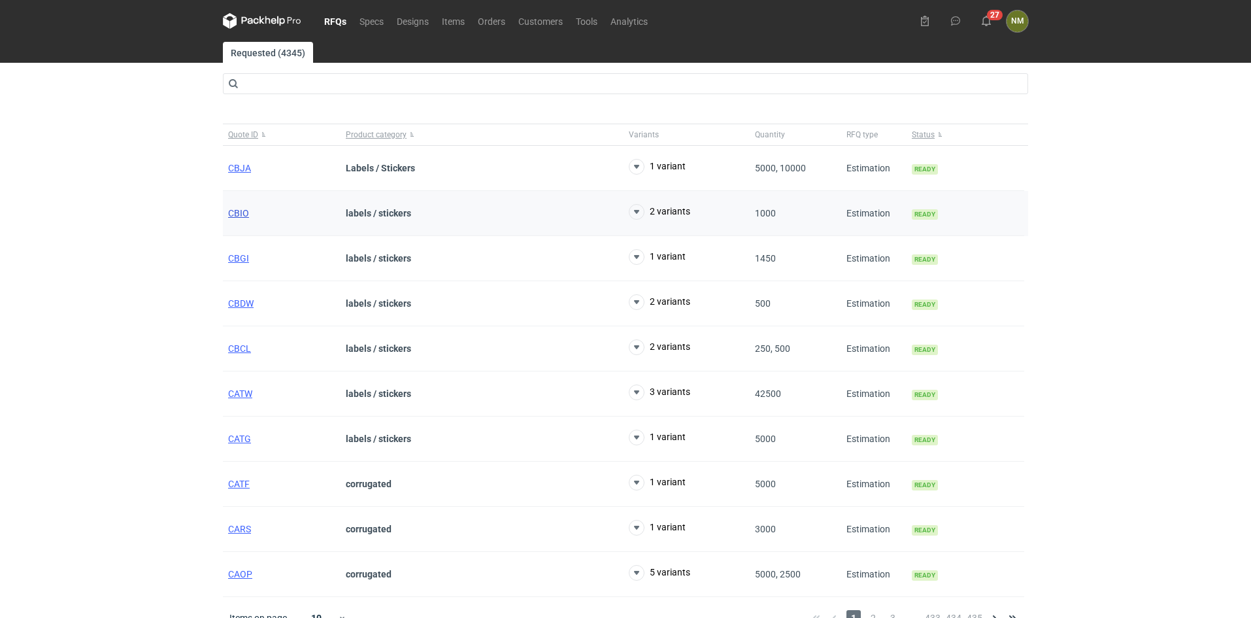
click at [237, 213] on span "CBIO" at bounding box center [238, 213] width 21 height 10
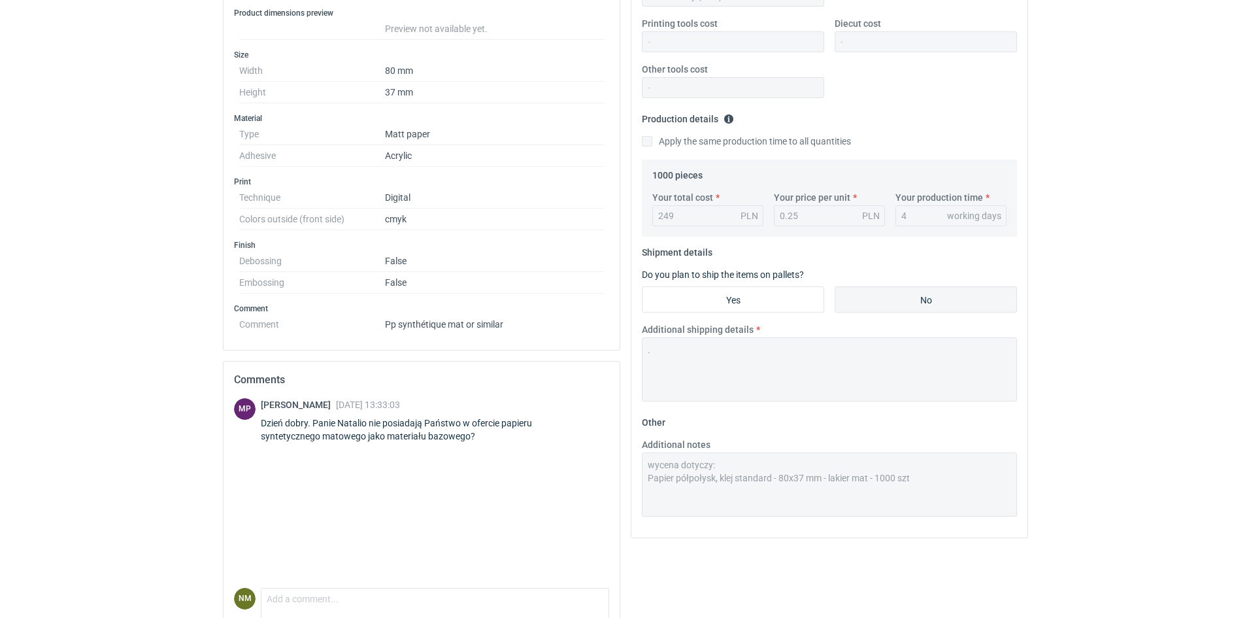
scroll to position [352, 0]
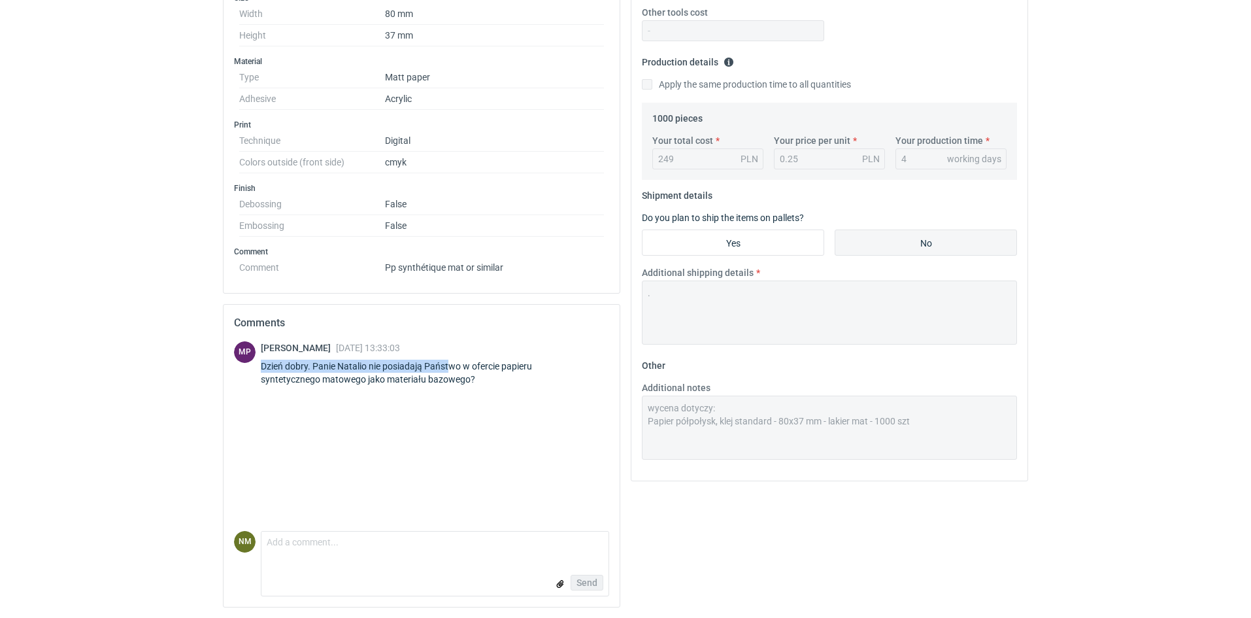
drag, startPoint x: 263, startPoint y: 363, endPoint x: 479, endPoint y: 367, distance: 215.1
click at [465, 367] on div "Dzień dobry. Panie Natalio nie posiadają Państwo w ofercie papieru syntetyczneg…" at bounding box center [435, 373] width 348 height 26
drag, startPoint x: 528, startPoint y: 371, endPoint x: 435, endPoint y: 382, distance: 92.8
click at [526, 374] on div "Dzień dobry. Panie Natalio nie posiadają Państwo w ofercie papieru syntetyczneg…" at bounding box center [435, 373] width 348 height 26
click at [465, 378] on div "Dzień dobry. Panie Natalio nie posiadają Państwo w ofercie papieru syntetyczneg…" at bounding box center [435, 373] width 348 height 26
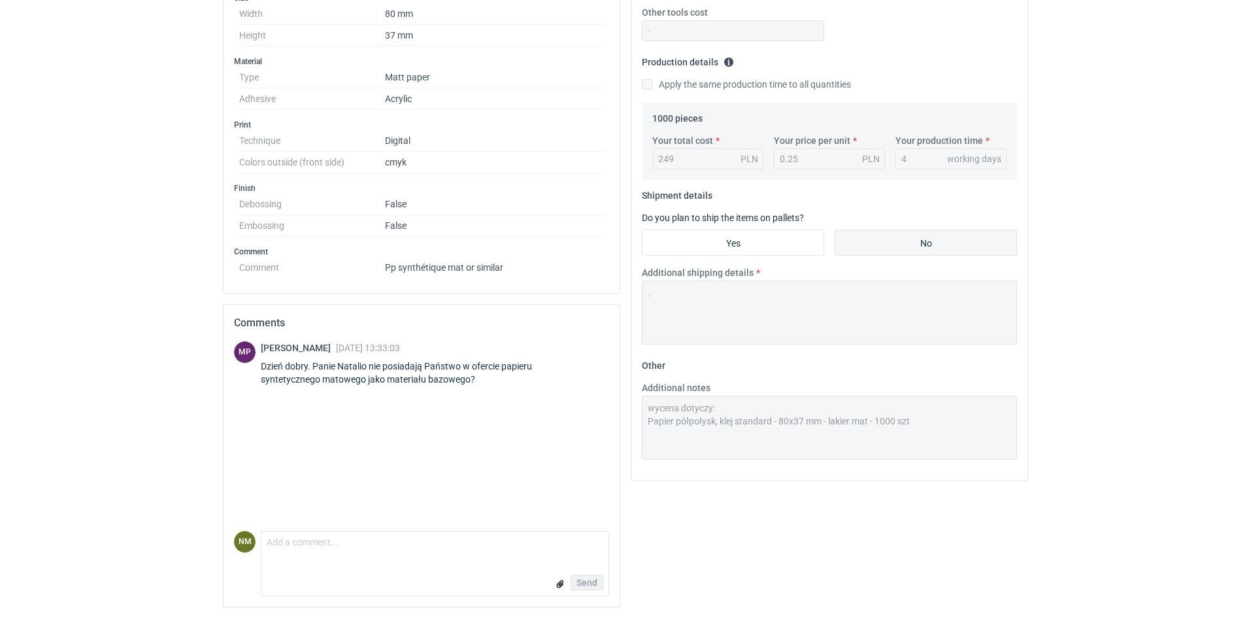
click at [275, 379] on div "Dzień dobry. Panie Natalio nie posiadają Państwo w ofercie papieru syntetyczneg…" at bounding box center [435, 373] width 348 height 26
drag, startPoint x: 273, startPoint y: 363, endPoint x: 391, endPoint y: 364, distance: 117.7
click at [370, 364] on div "Dzień dobry. Panie Natalio nie posiadają Państwo w ofercie papieru syntetyczneg…" at bounding box center [435, 373] width 348 height 26
click at [404, 559] on form "Comment message Send" at bounding box center [435, 563] width 348 height 65
click at [380, 541] on textarea "Comment message" at bounding box center [435, 545] width 347 height 27
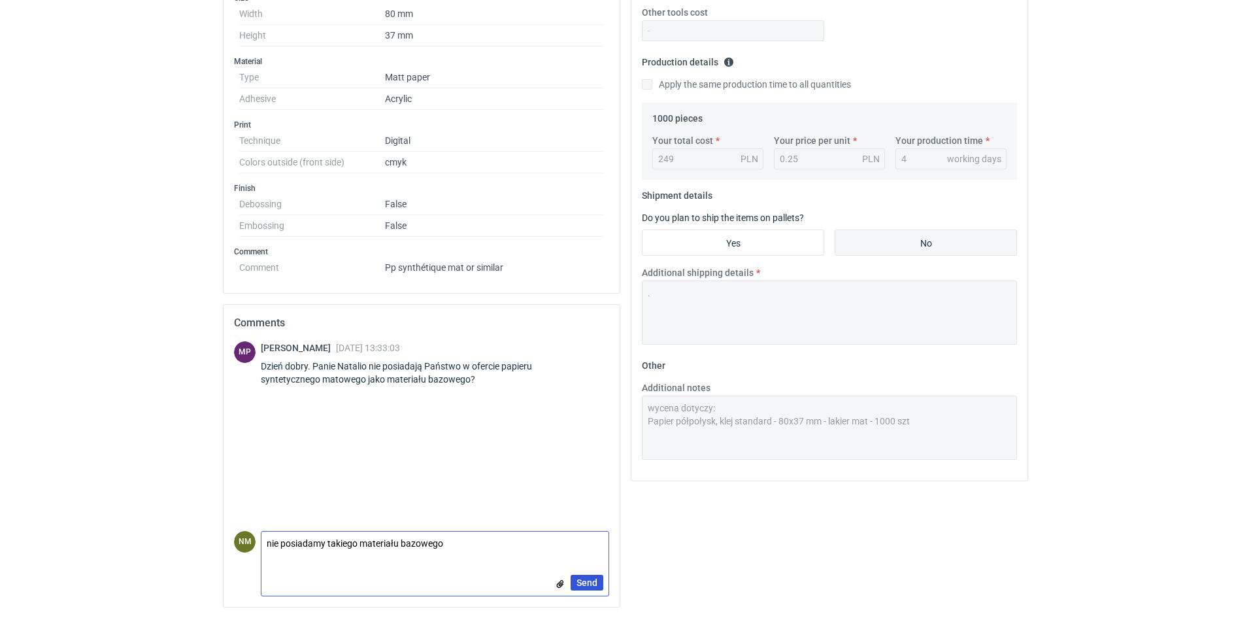
type textarea "nie posiadamy takiego materiału bazowego"
click at [589, 578] on span "Send" at bounding box center [587, 582] width 21 height 9
